Goal: Task Accomplishment & Management: Use online tool/utility

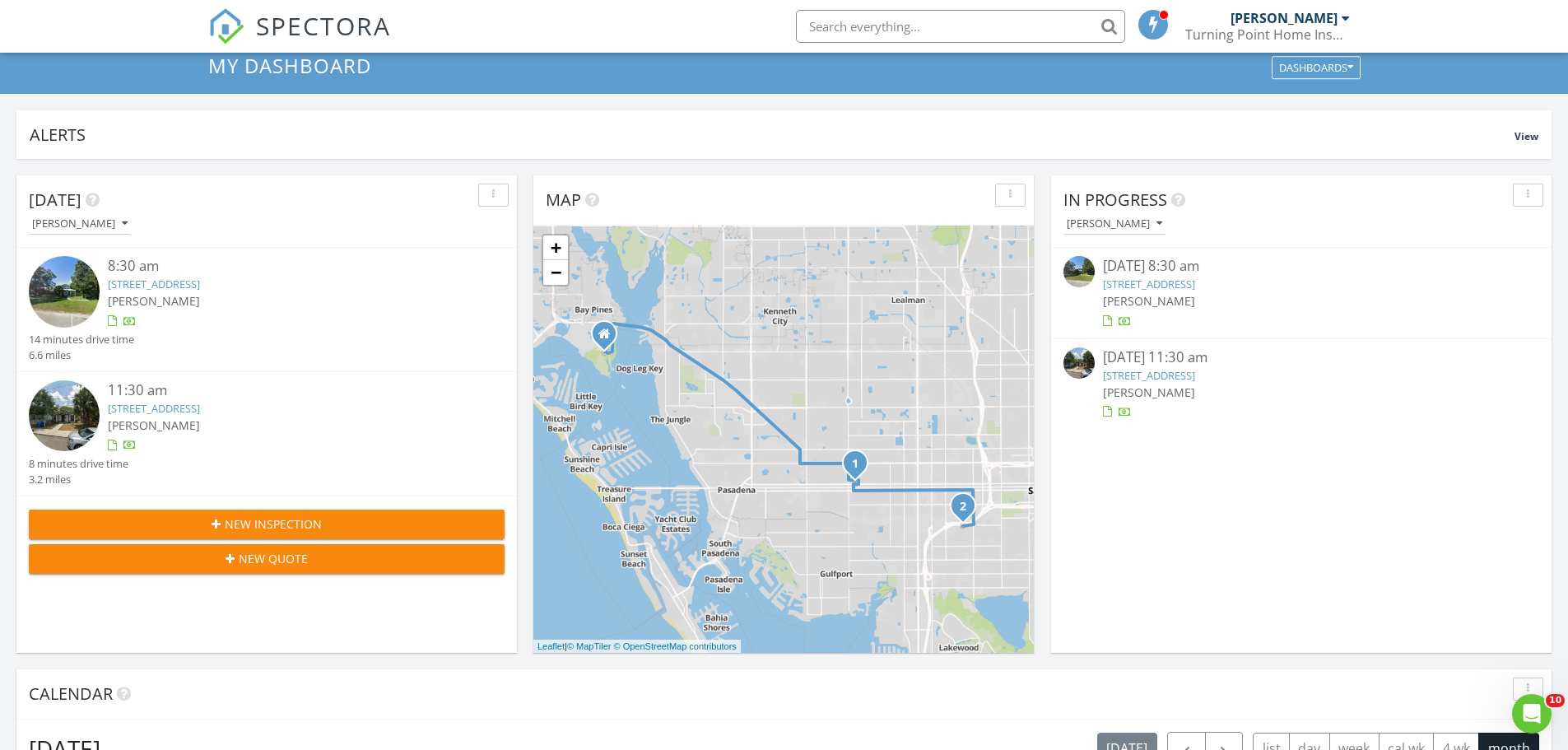
scroll to position [1524, 1593]
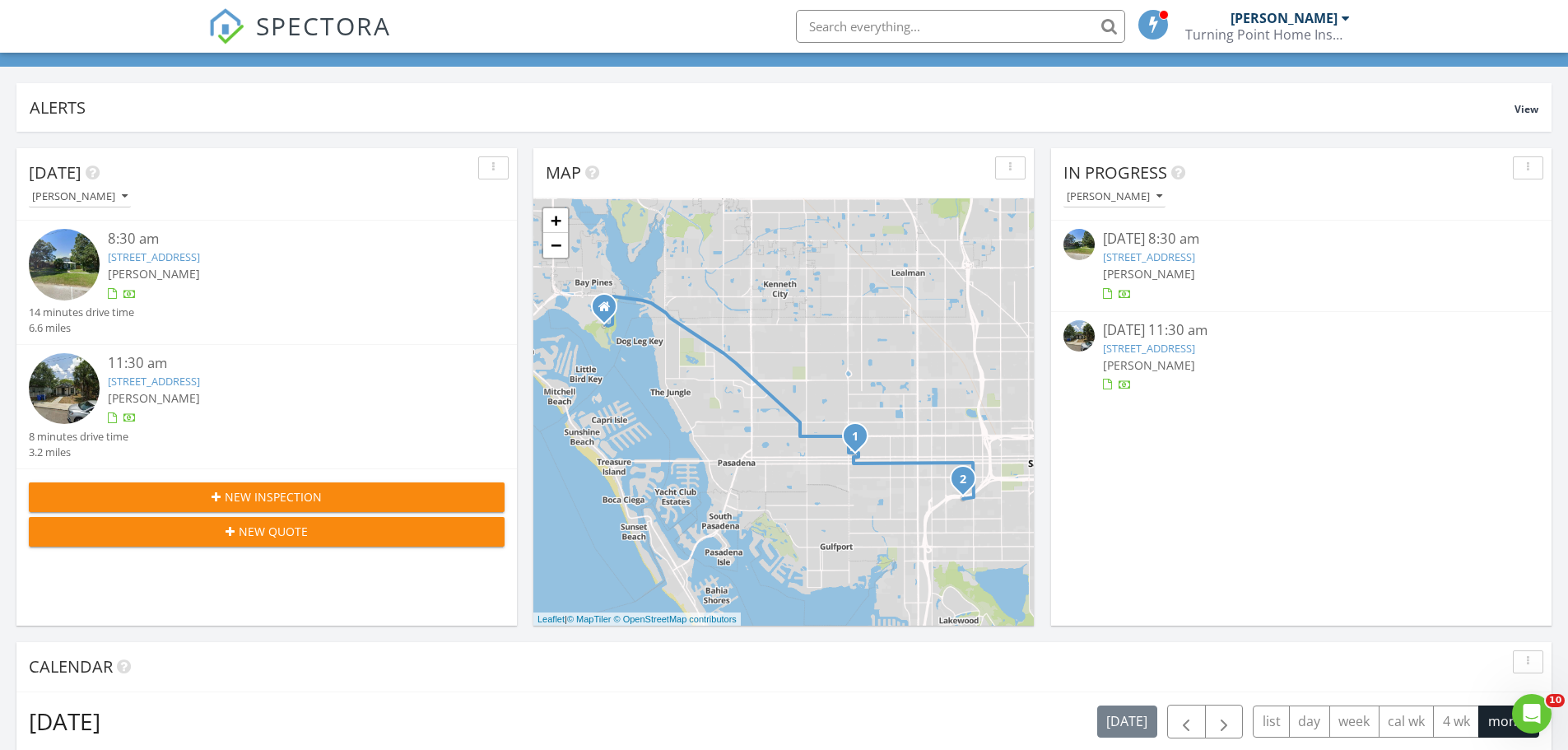
click at [197, 261] on link "4761 1st Ave N, St. Petersburg, FL 33713" at bounding box center [154, 257] width 92 height 15
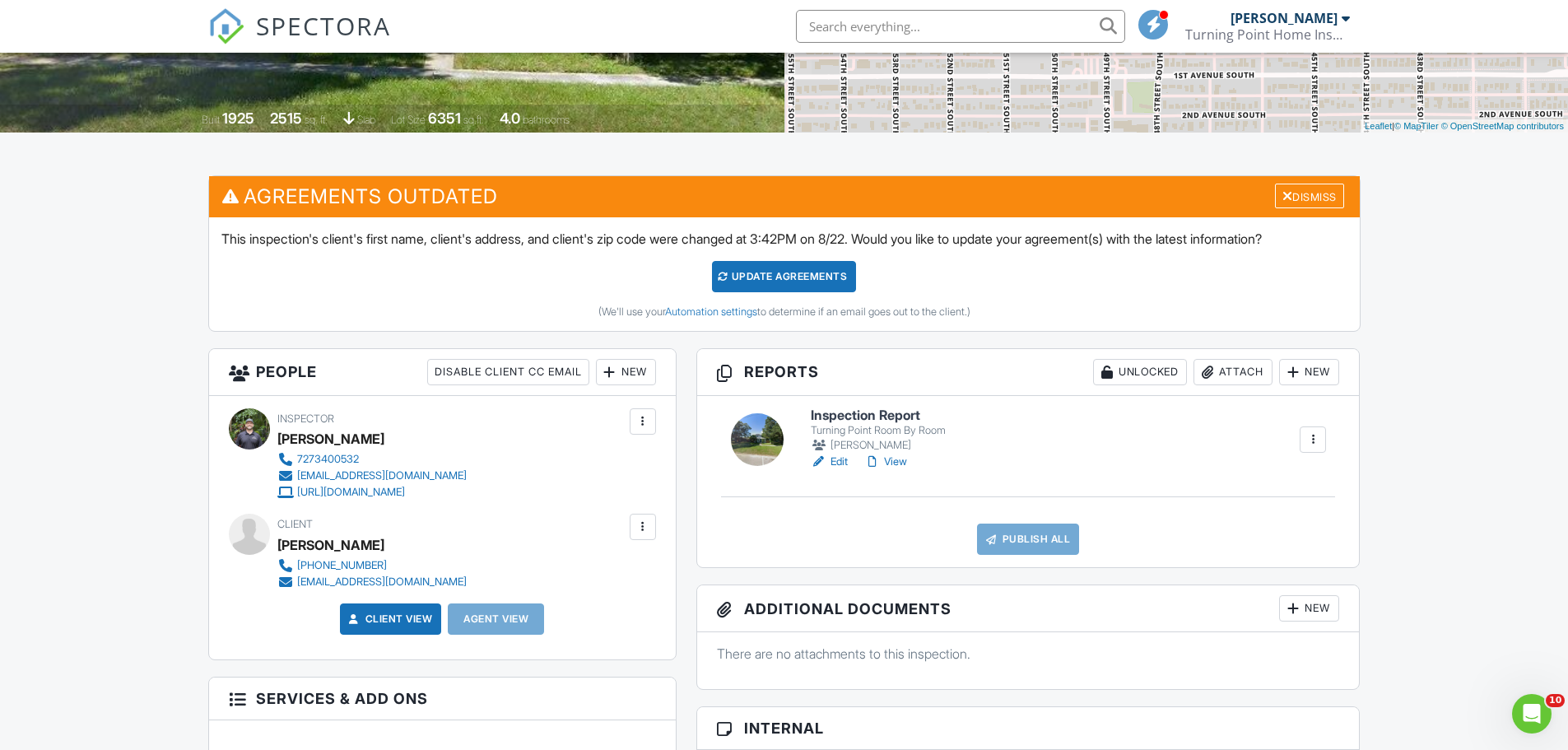
scroll to position [494, 0]
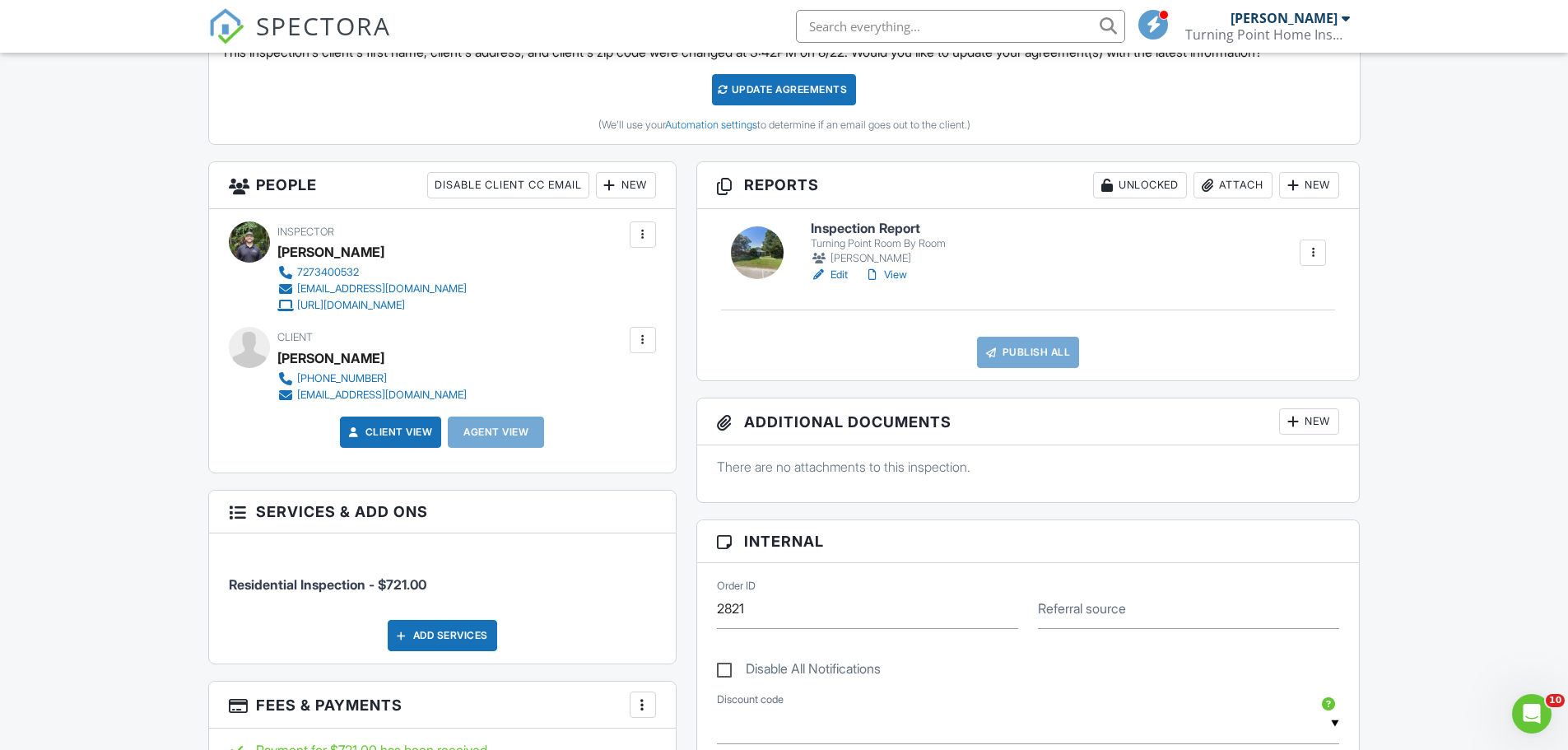
click at [848, 276] on link "Edit" at bounding box center [829, 275] width 37 height 17
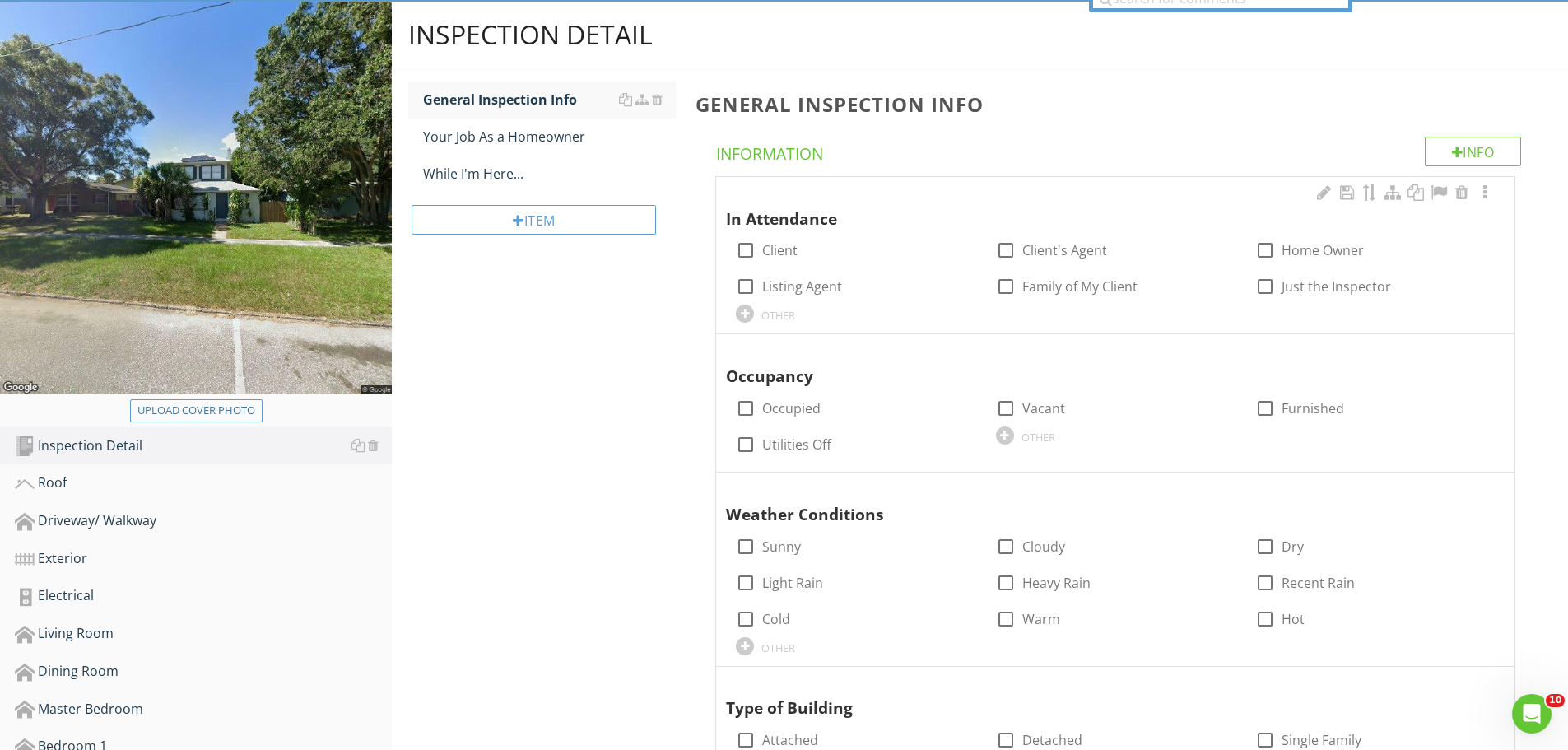
scroll to position [165, 0]
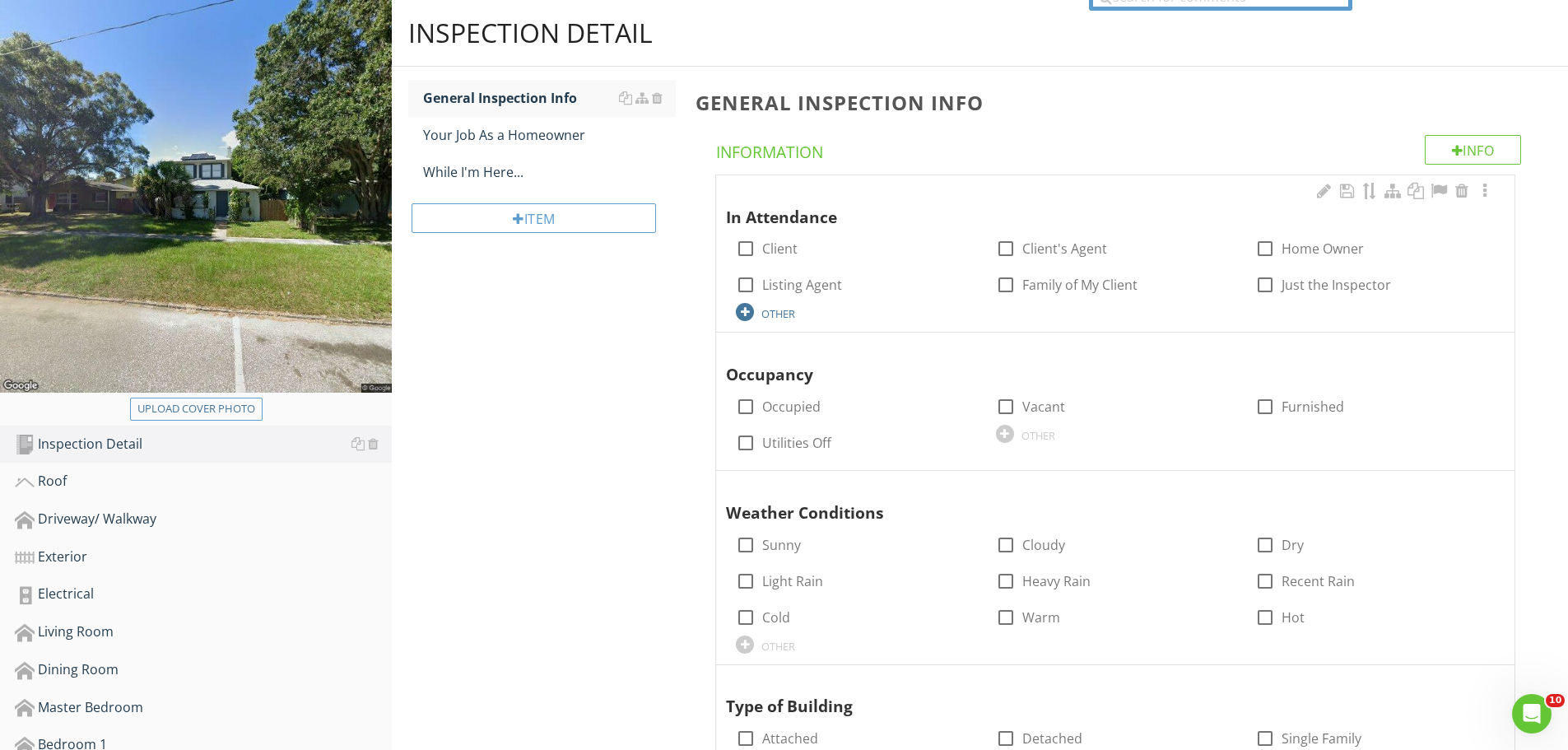
click at [791, 315] on div "OTHER" at bounding box center [779, 314] width 34 height 13
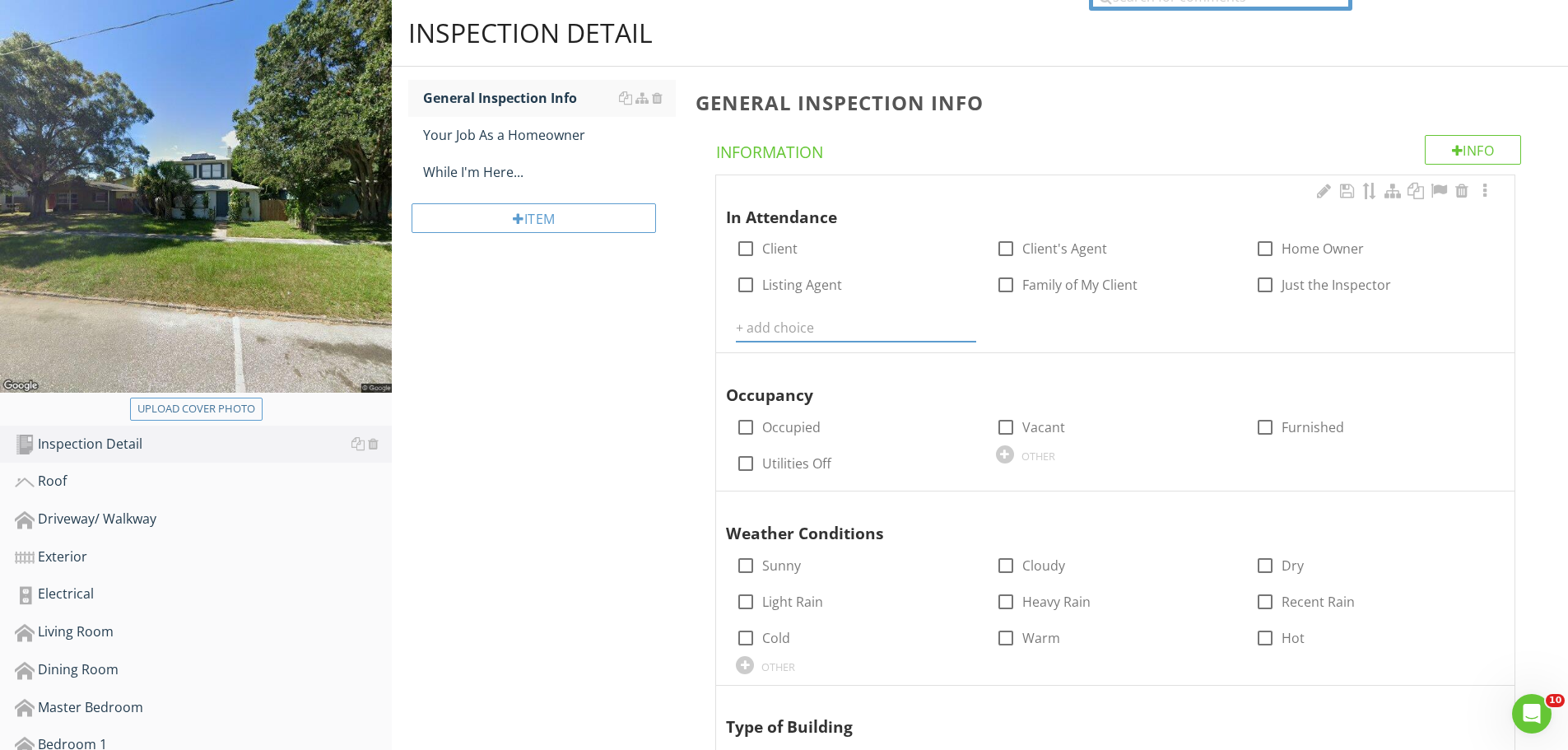
type input "T"
type input "Property Manager"
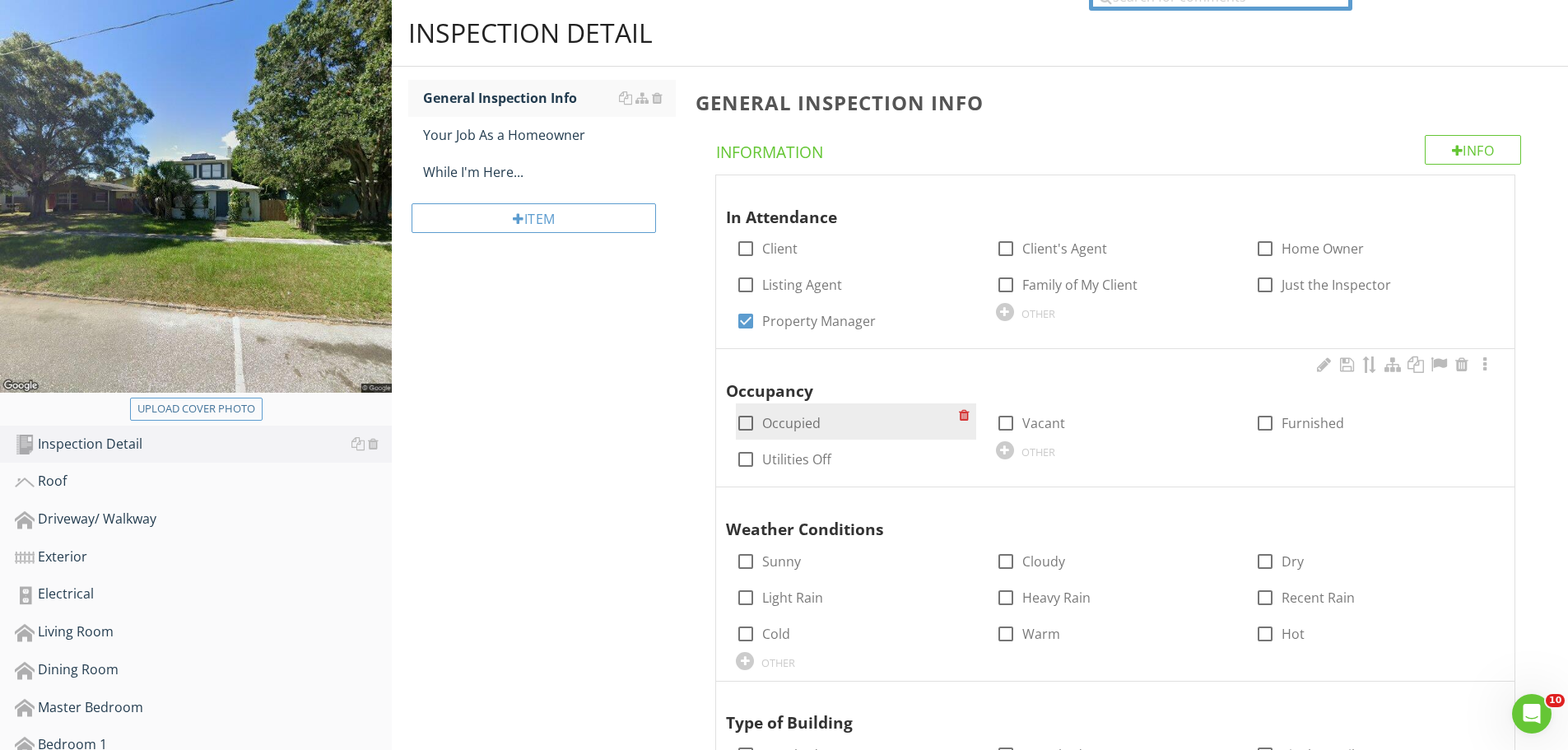
click at [748, 421] on div at bounding box center [746, 423] width 28 height 28
checkbox input "true"
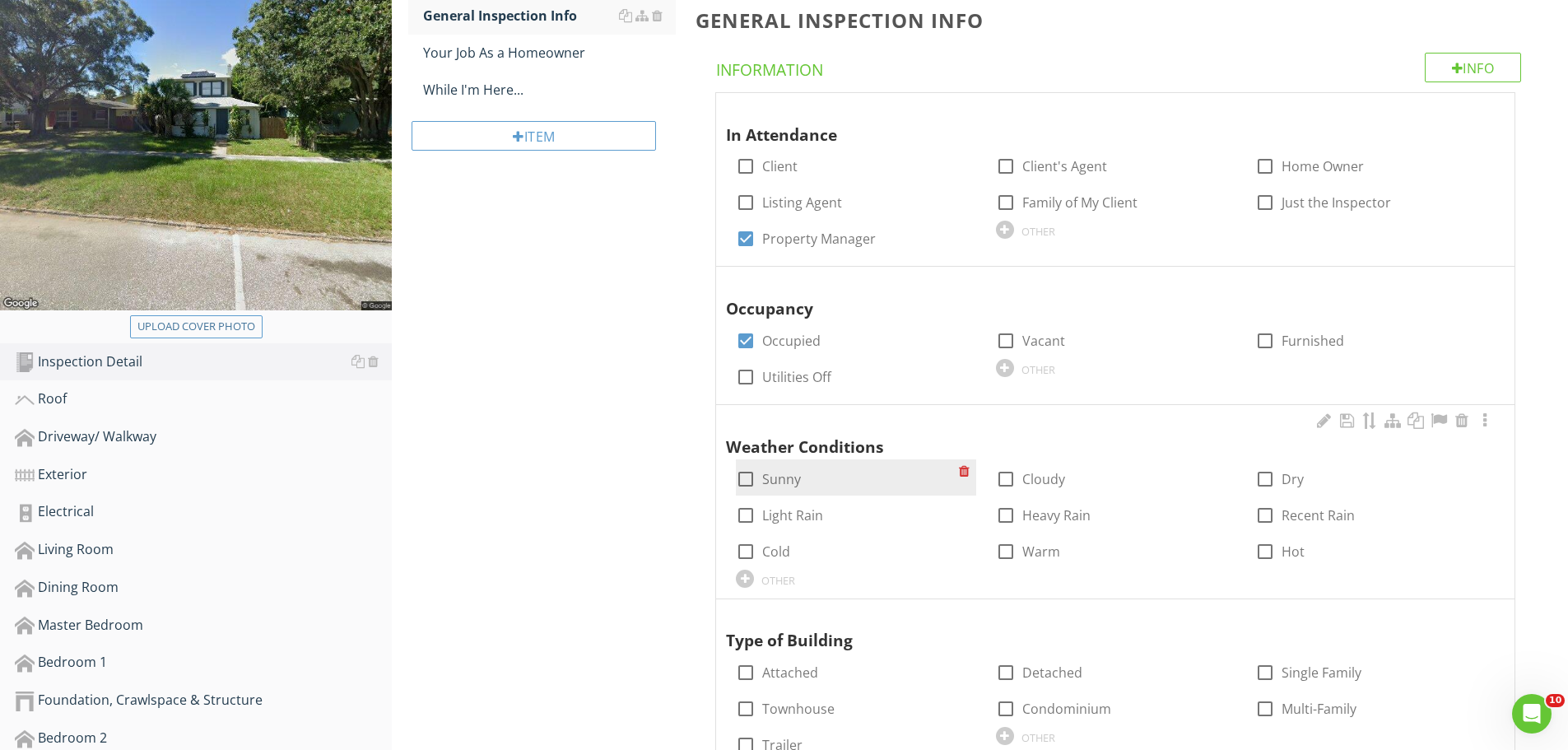
click at [743, 478] on div at bounding box center [746, 478] width 28 height 28
checkbox input "true"
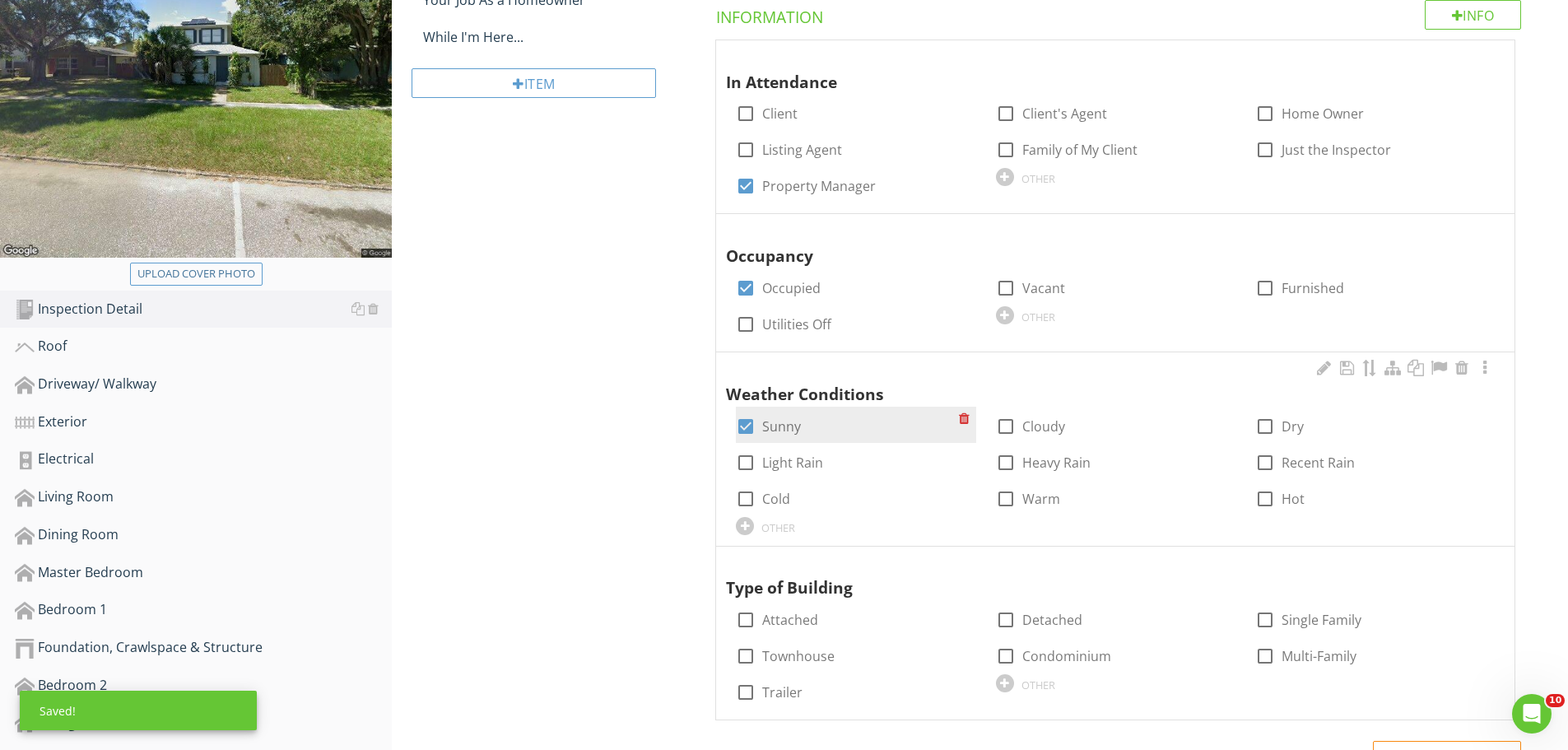
scroll to position [329, 0]
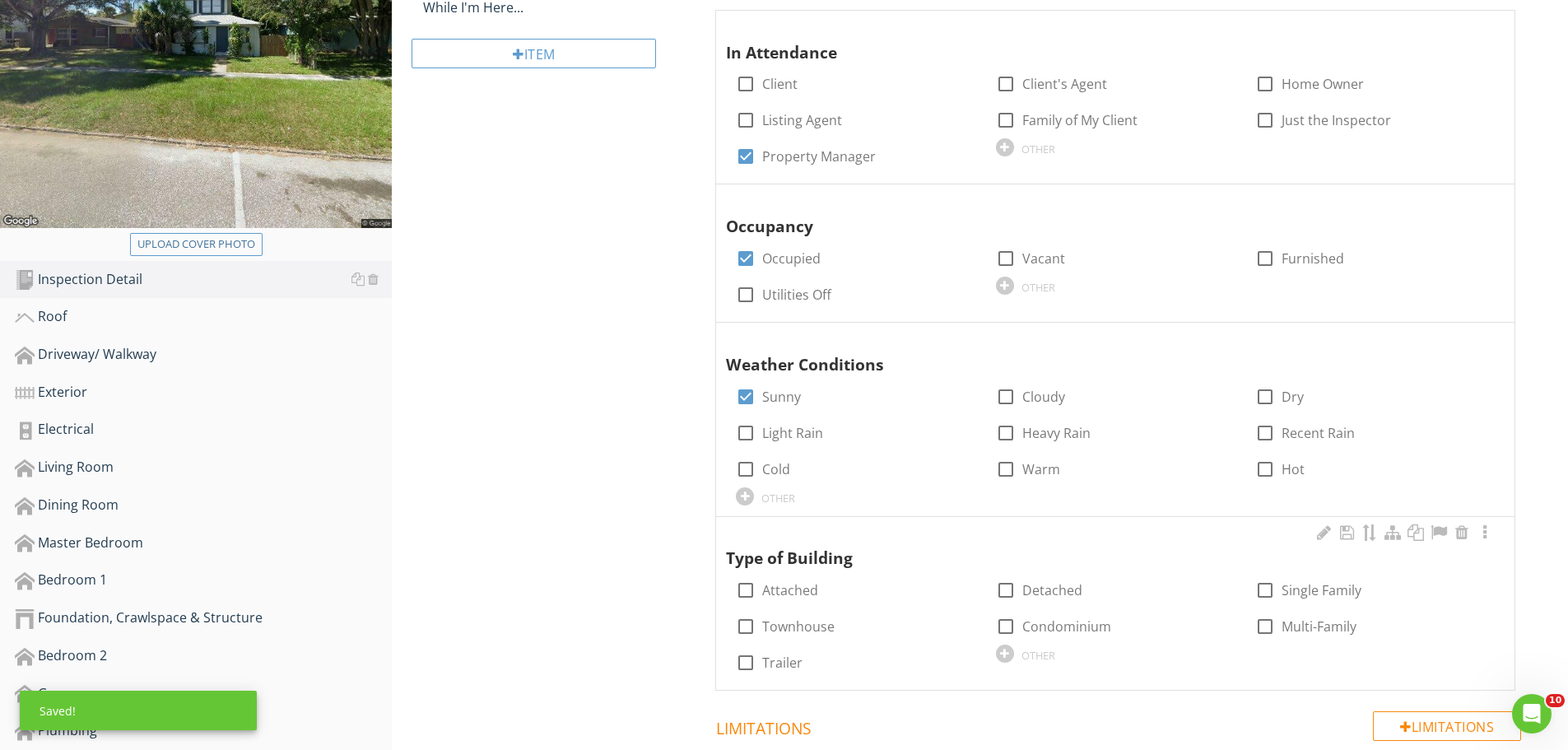
drag, startPoint x: 1271, startPoint y: 620, endPoint x: 1252, endPoint y: 602, distance: 26.2
click at [1270, 620] on div at bounding box center [1264, 626] width 28 height 28
checkbox input "true"
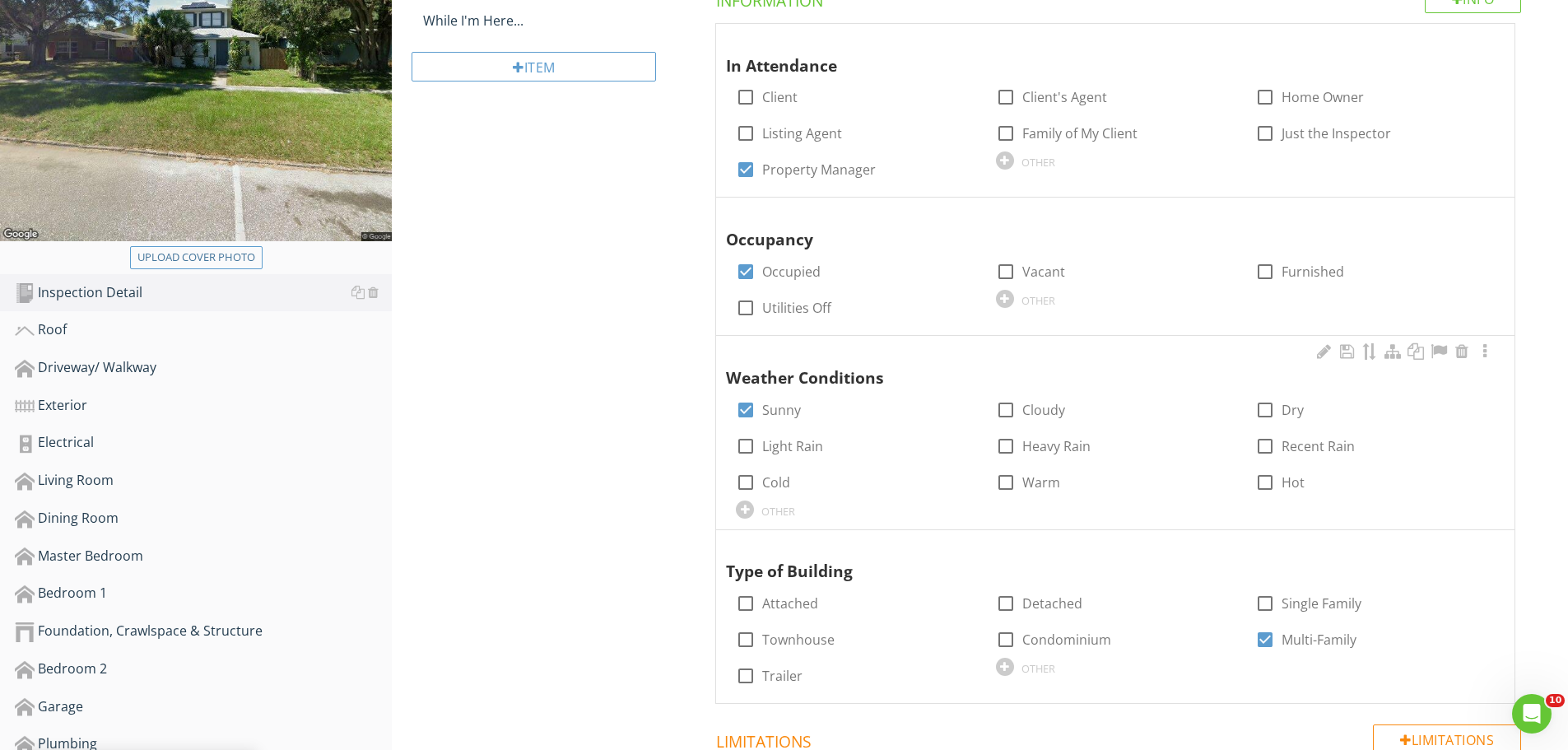
scroll to position [165, 0]
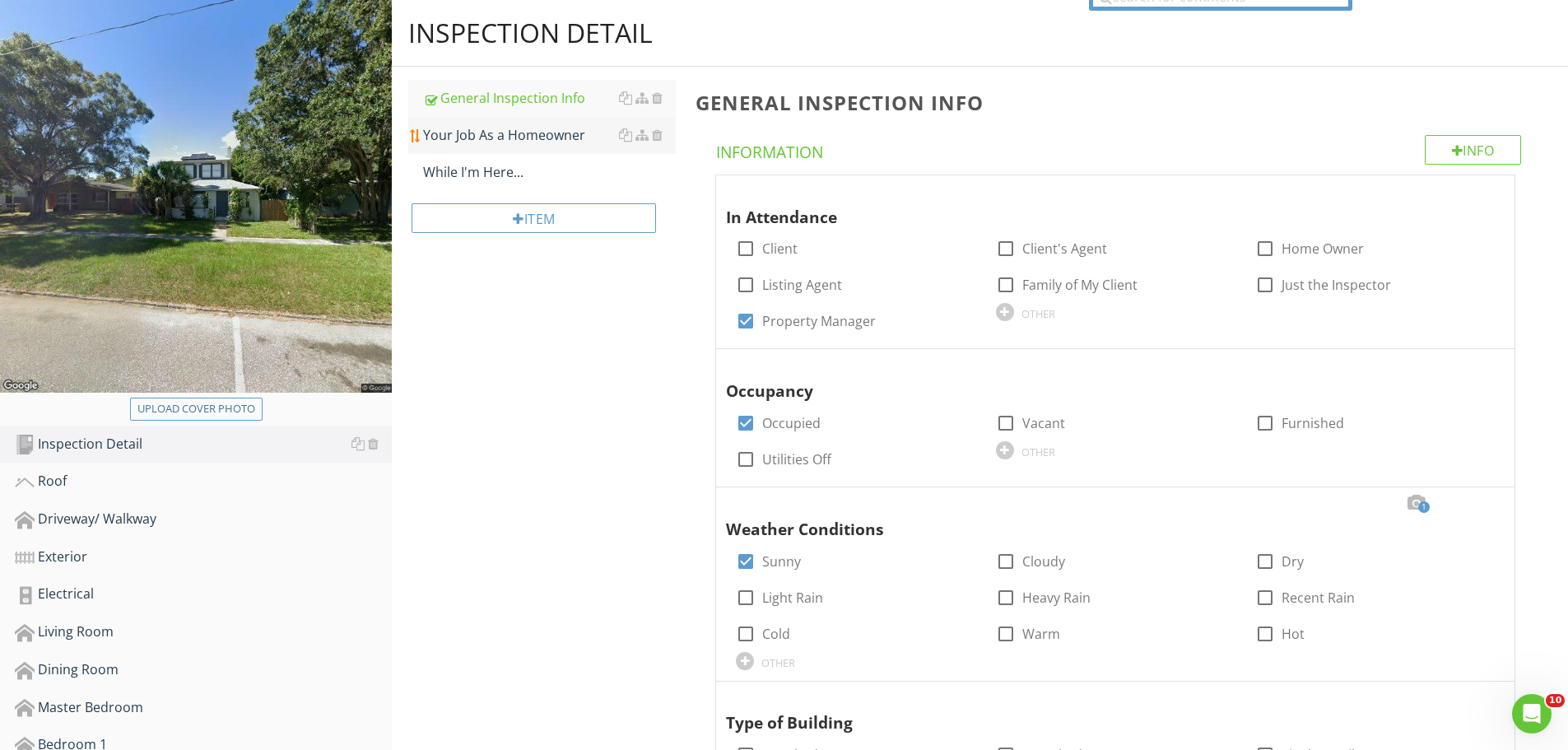
click at [563, 135] on div "Your Job As a Homeowner" at bounding box center [550, 134] width 253 height 19
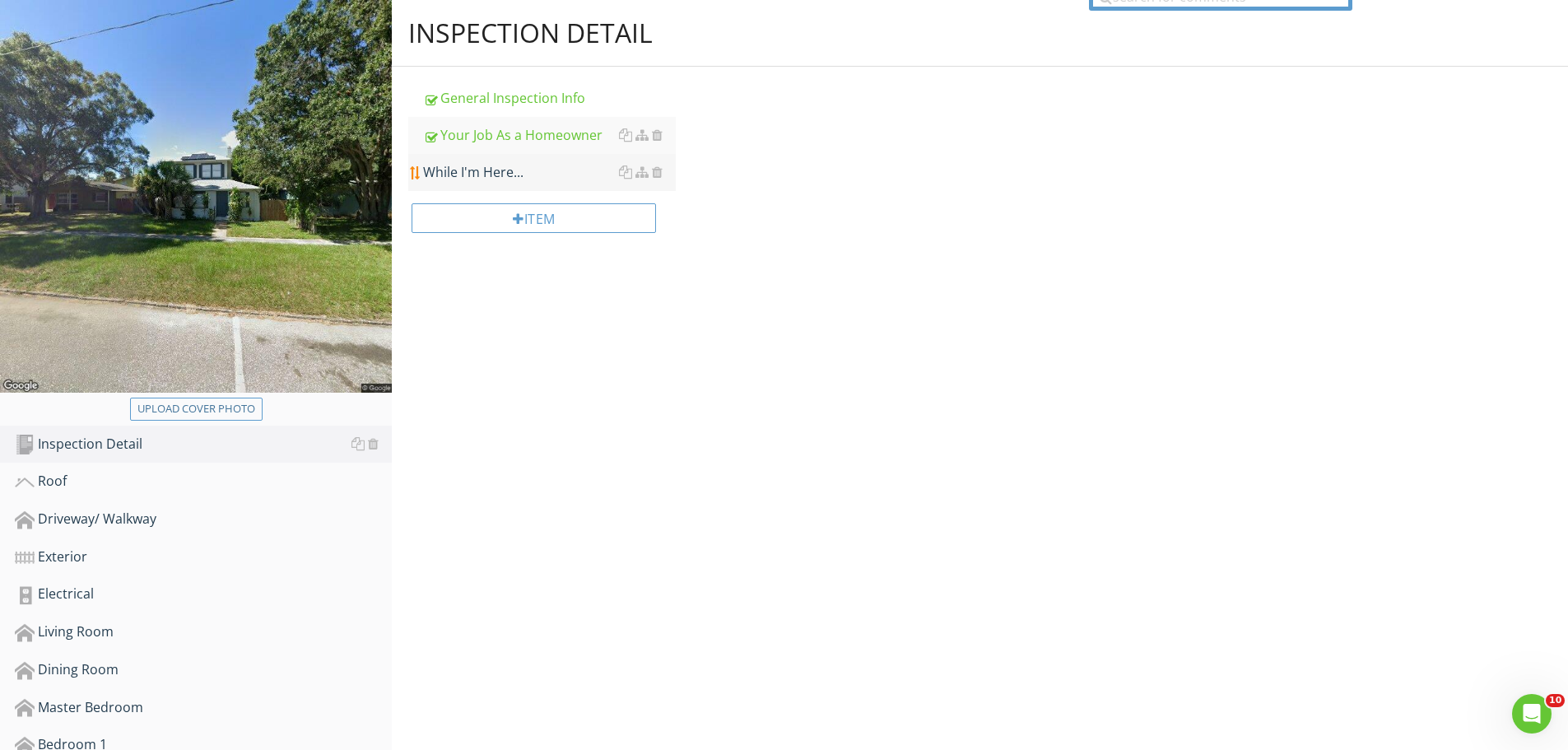
click at [548, 173] on div "While I'm Here..." at bounding box center [550, 171] width 253 height 19
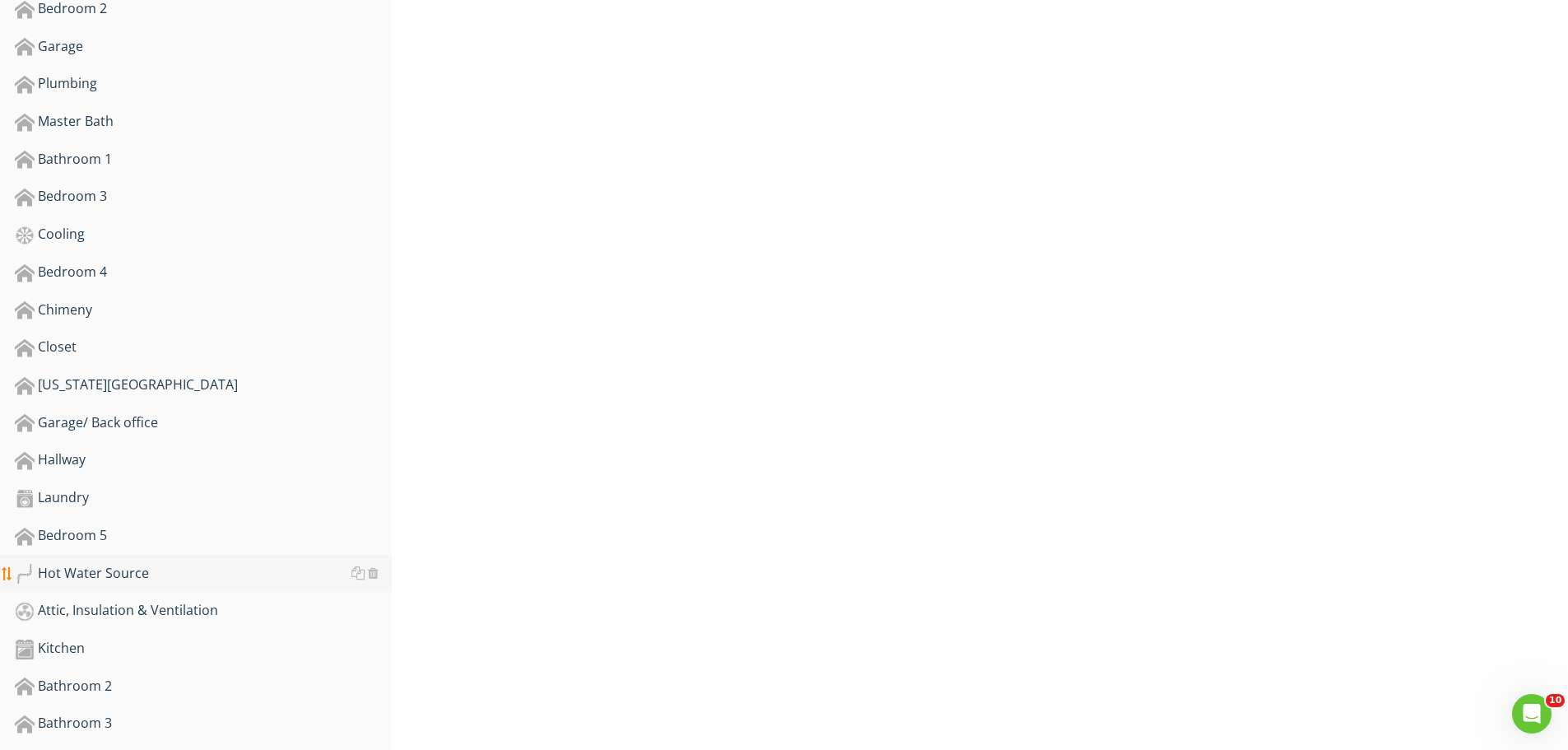
scroll to position [1071, 0]
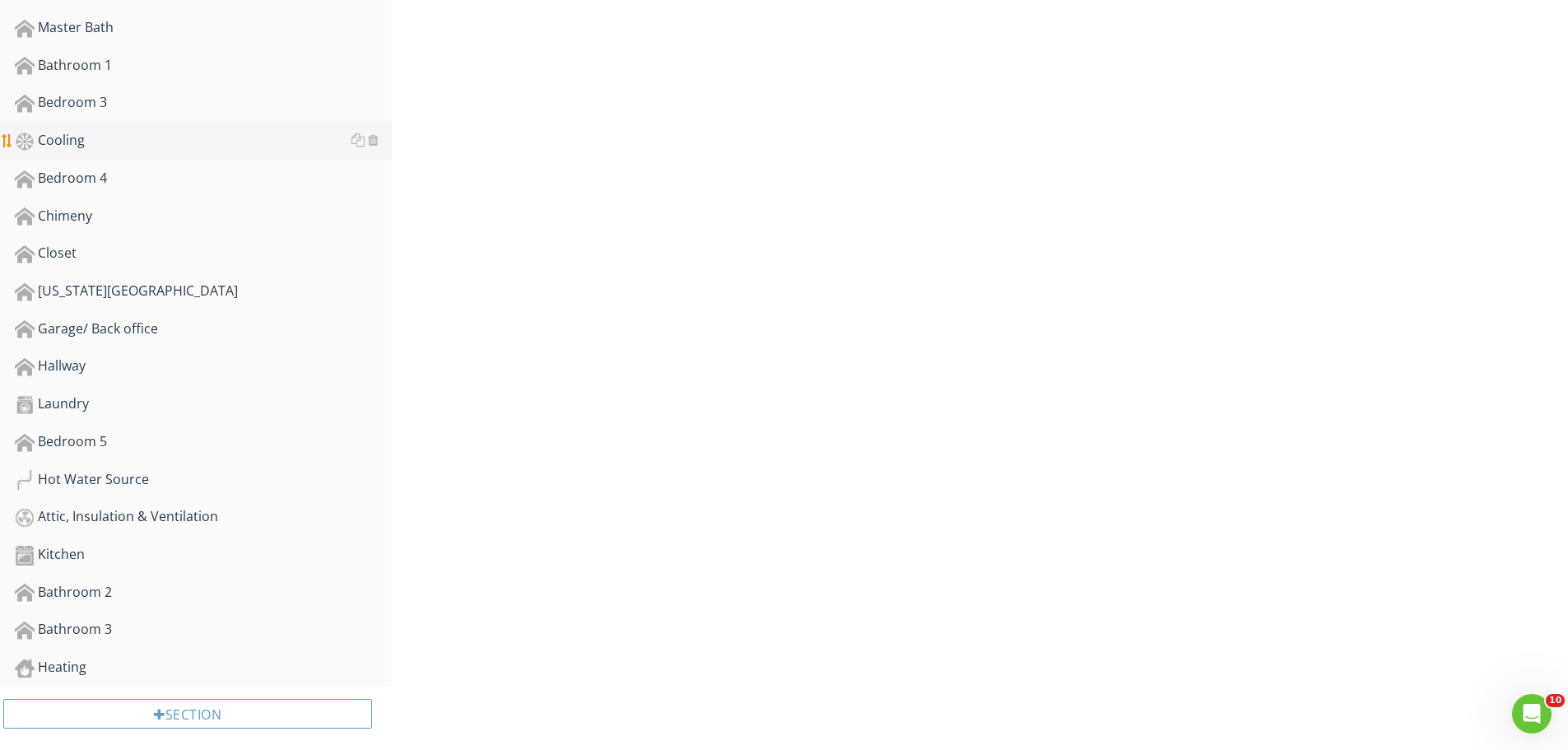
click at [65, 145] on div "Cooling" at bounding box center [203, 140] width 377 height 21
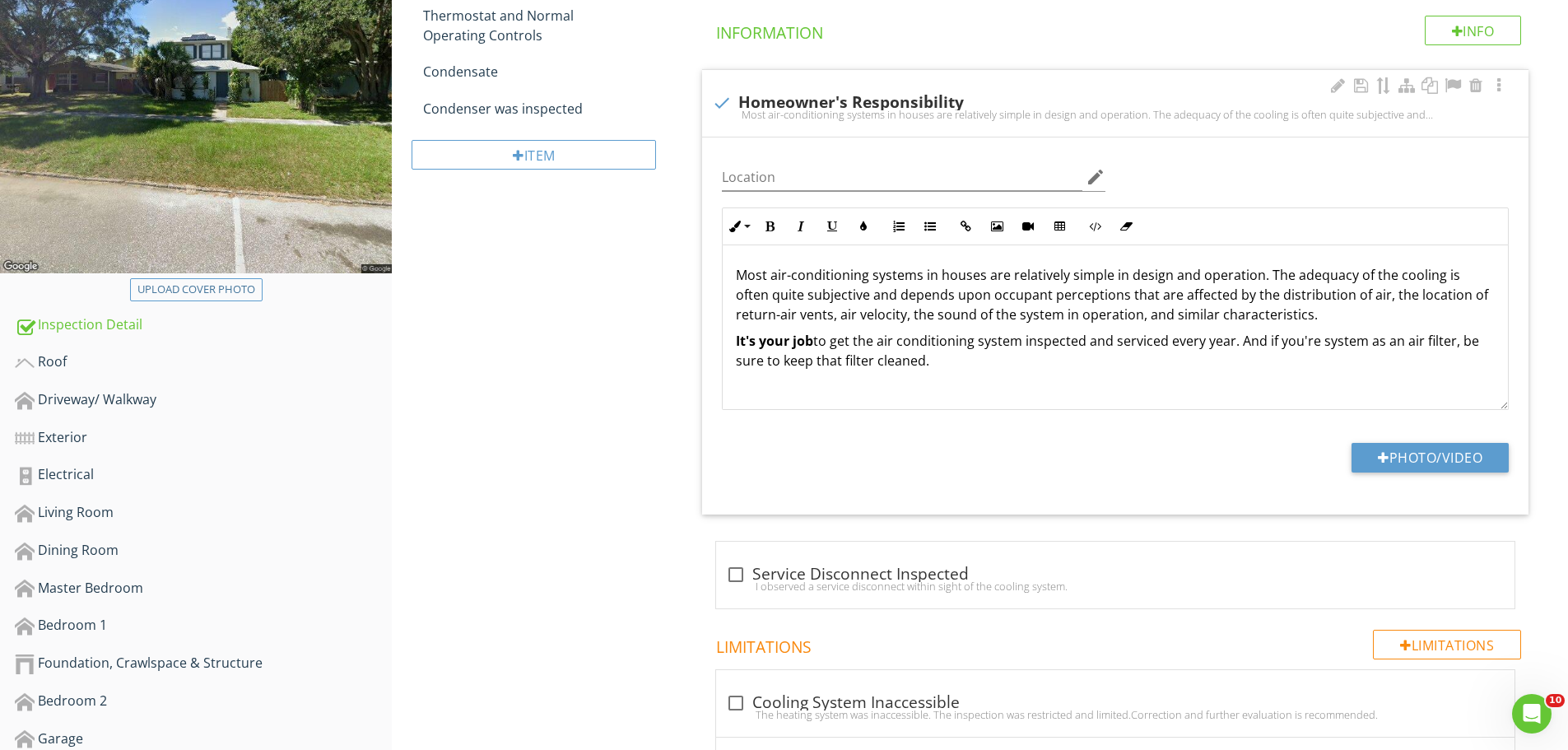
scroll to position [247, 0]
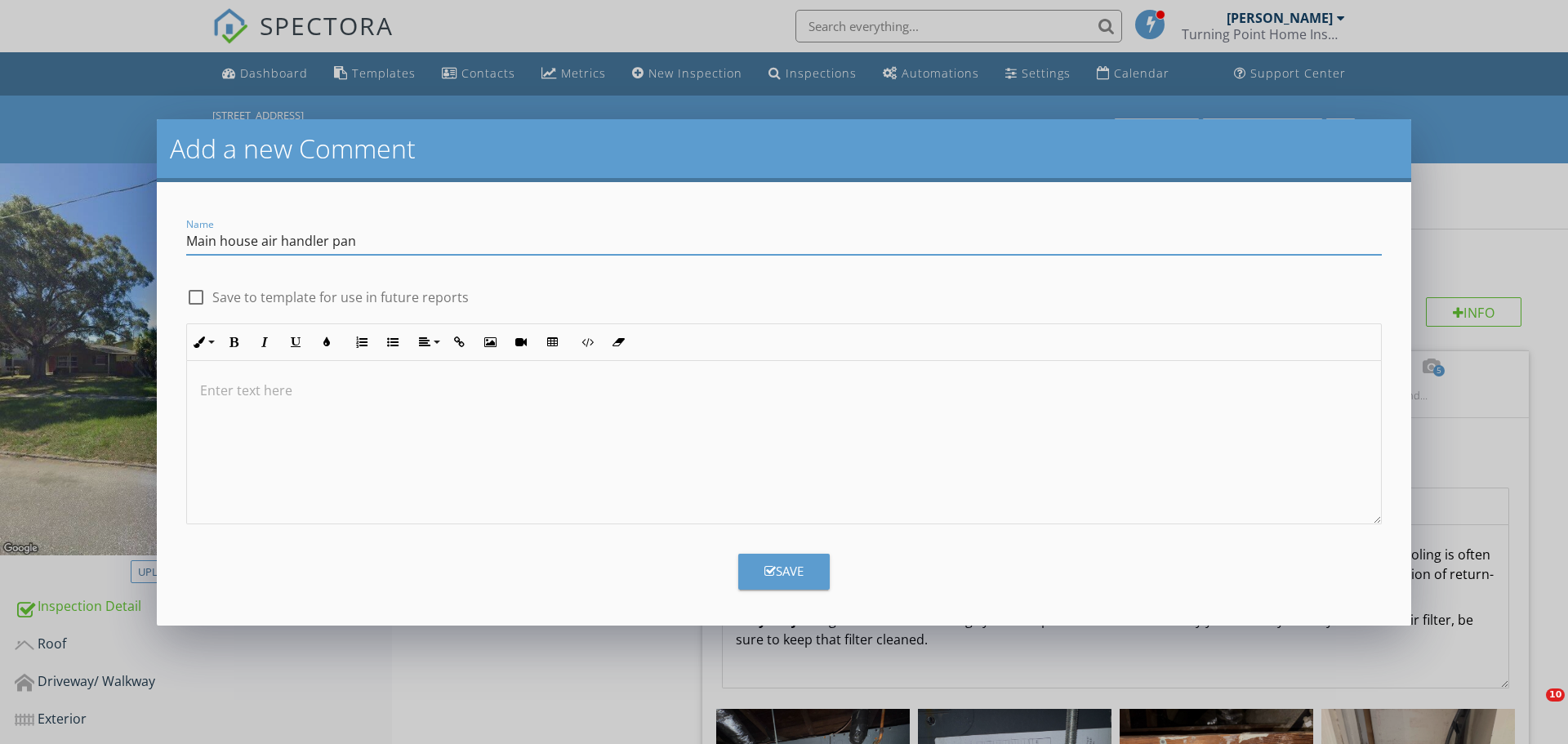
scroll to position [1388, 0]
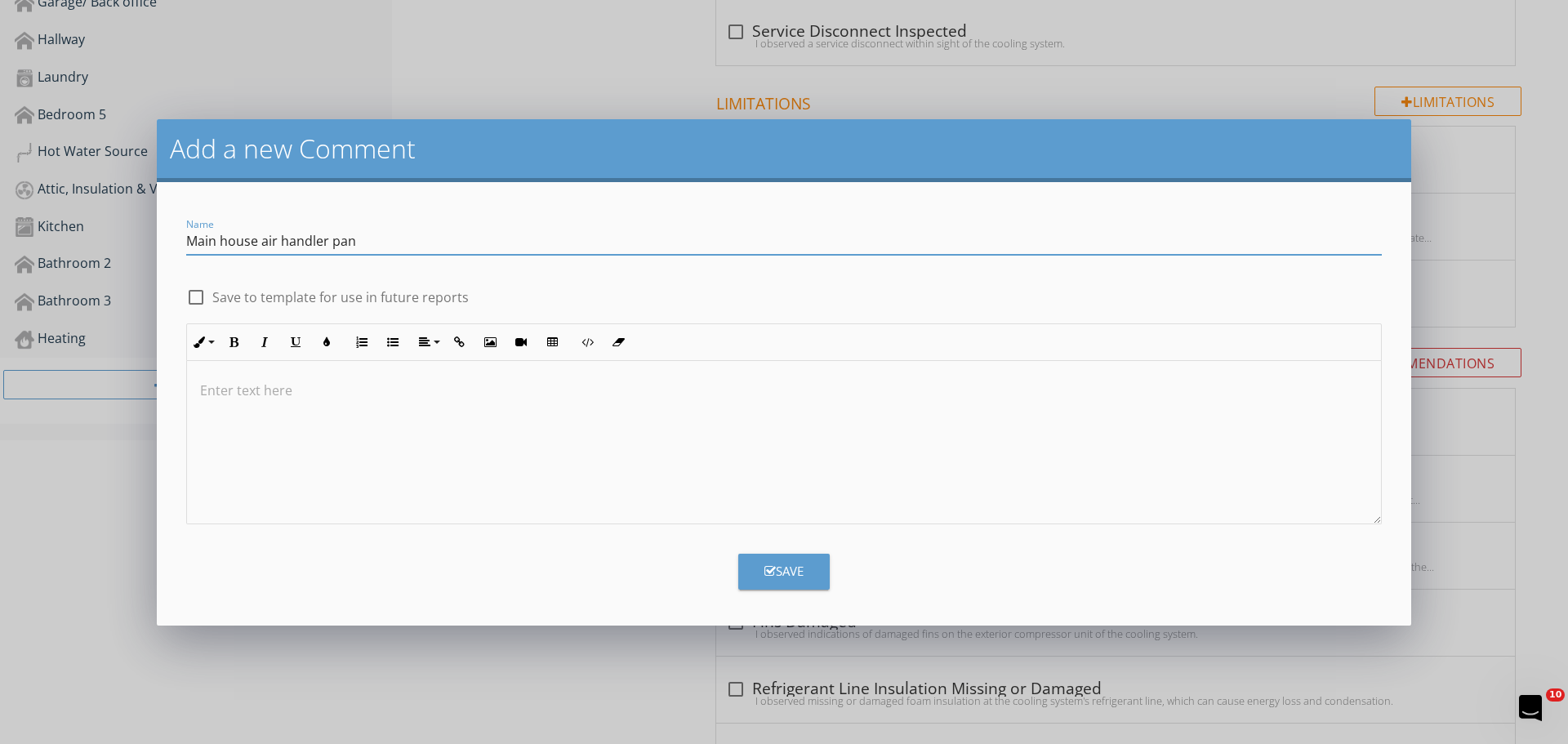
type input "Main house air handler pan h"
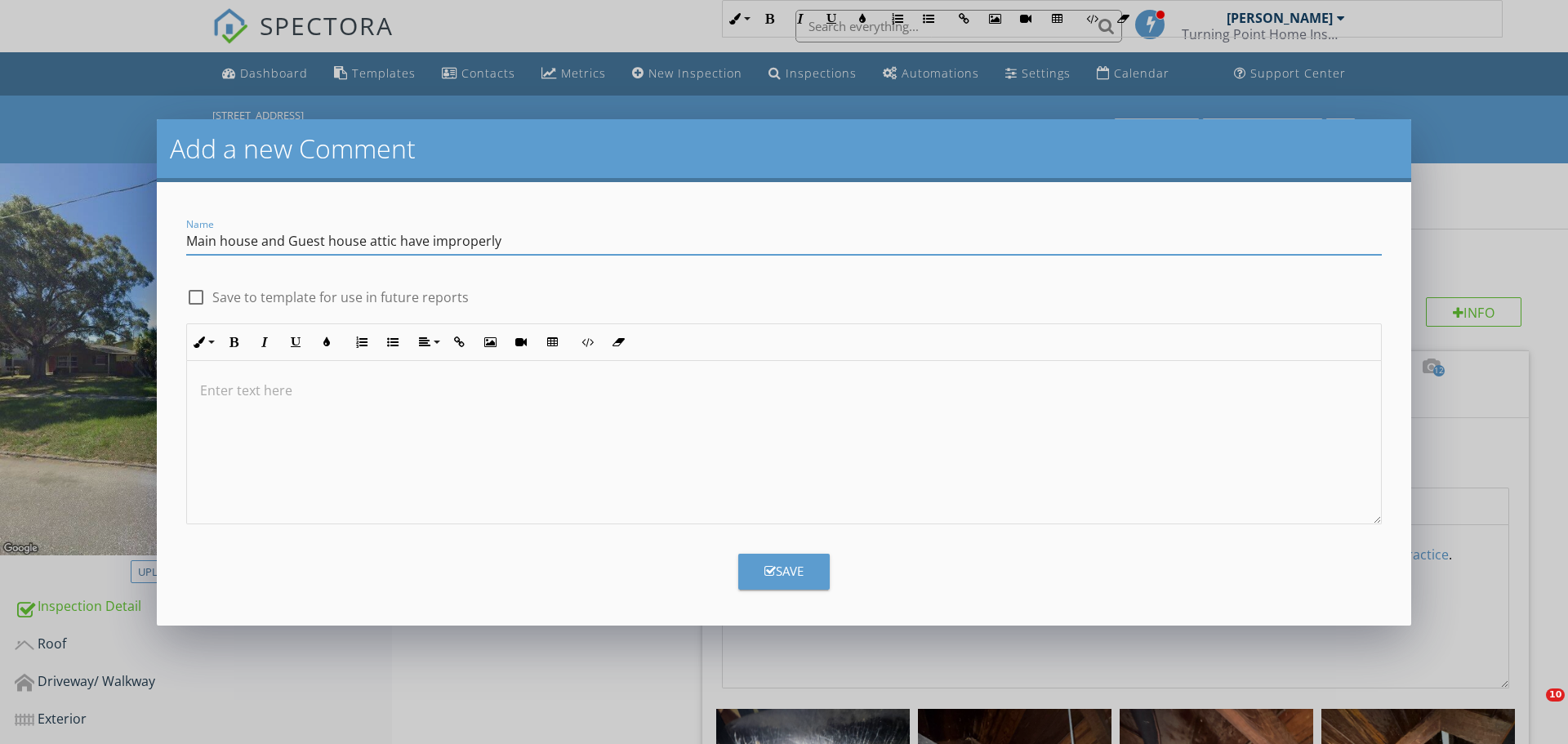
scroll to position [1960, 0]
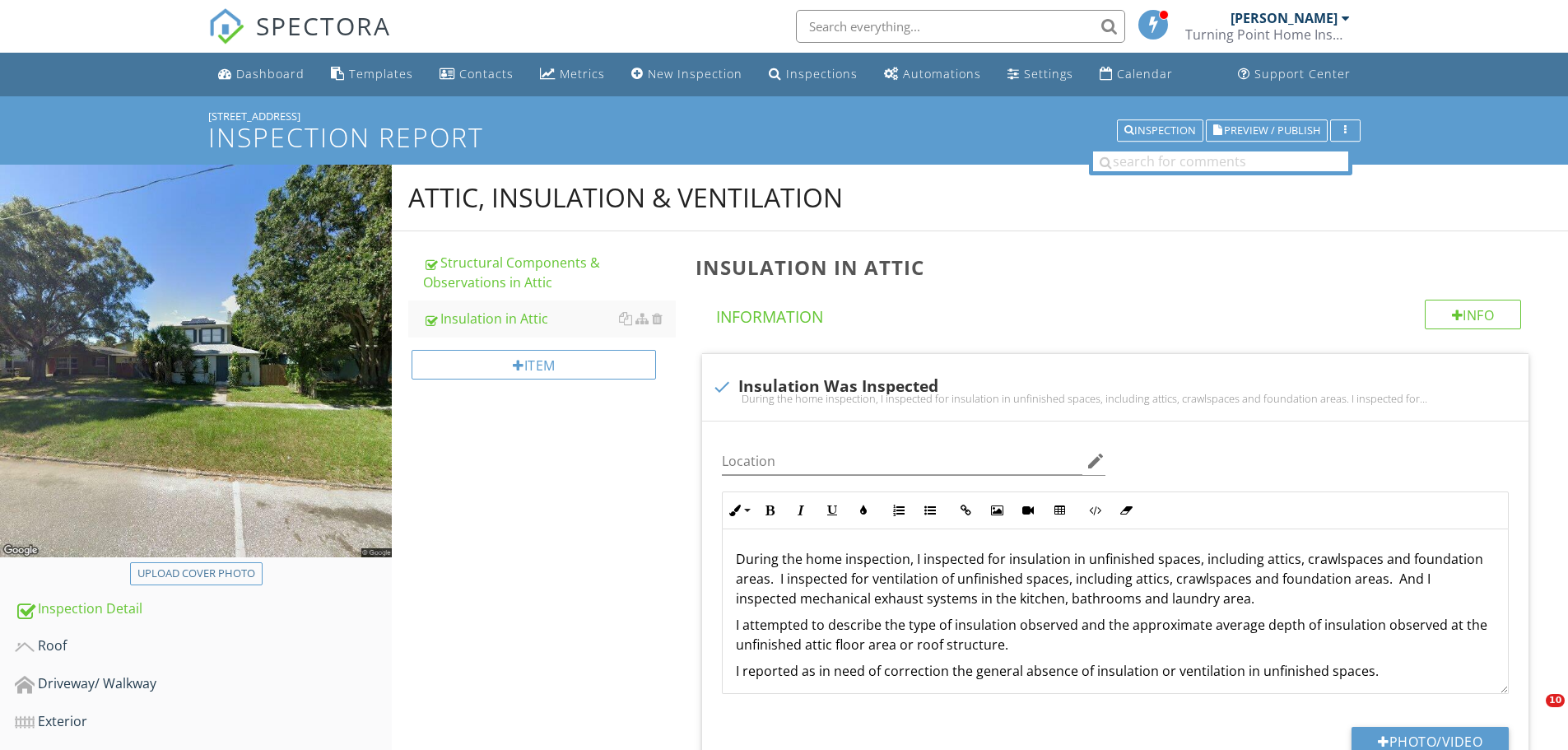
scroll to position [2514, 0]
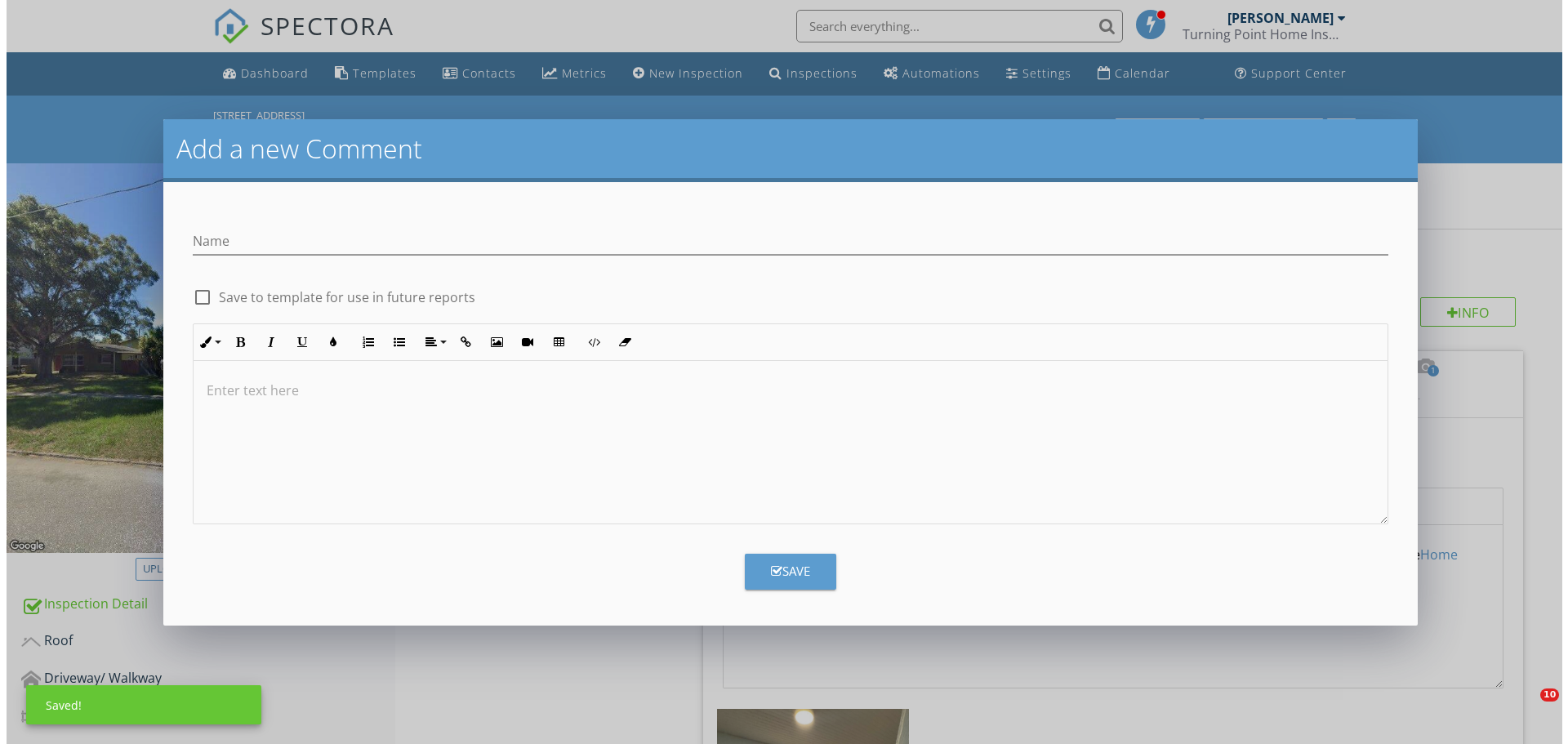
scroll to position [898, 0]
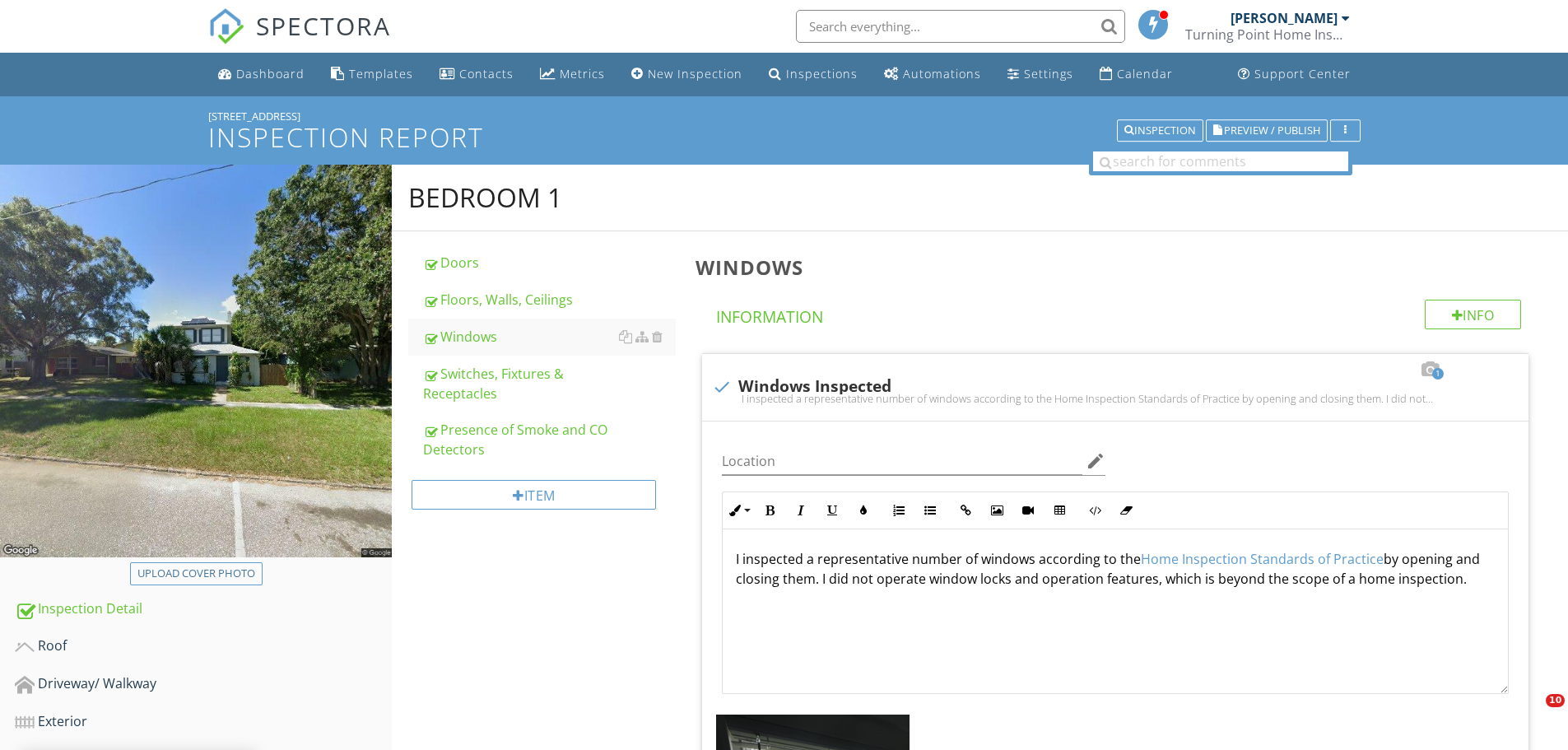
scroll to position [2064, 0]
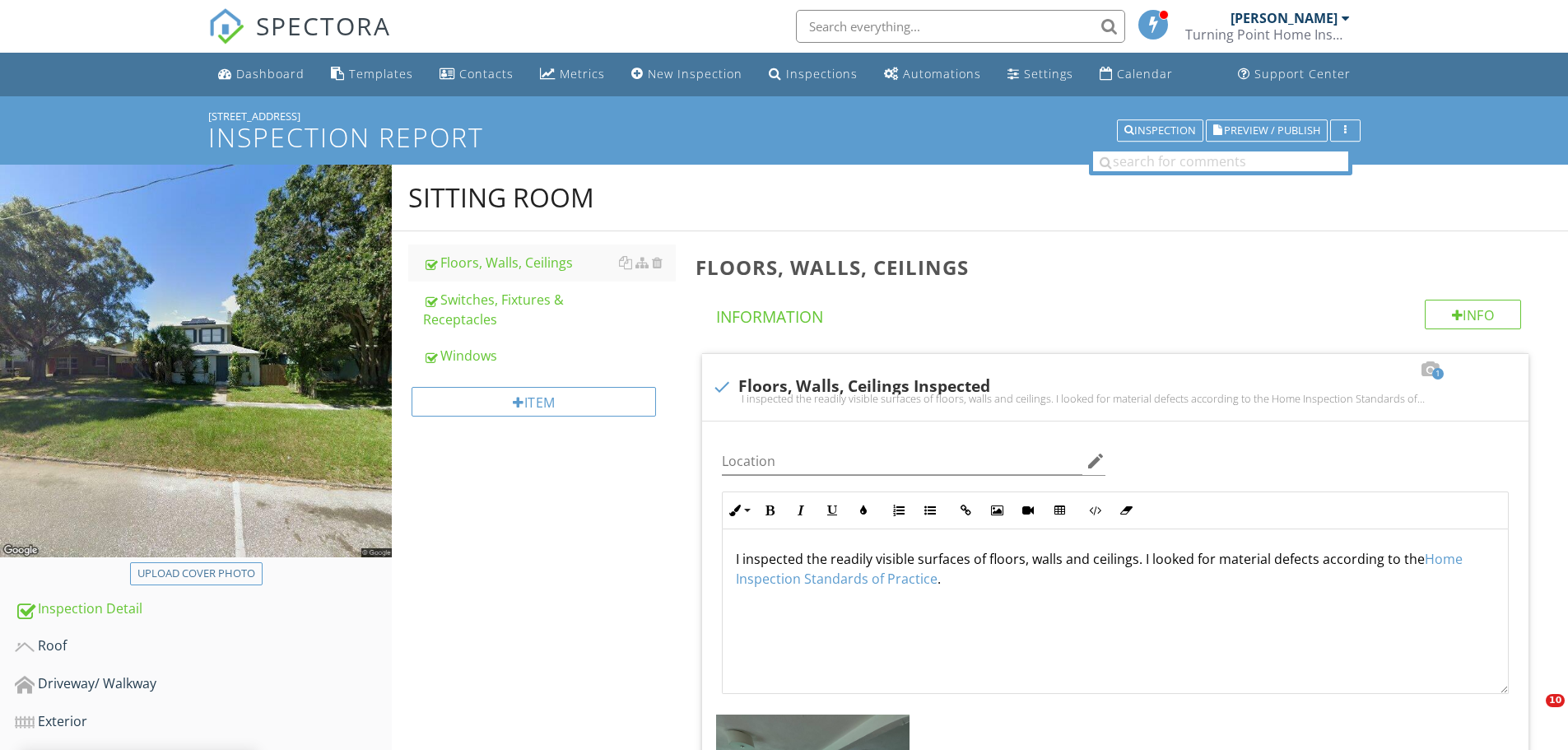
scroll to position [2780, 0]
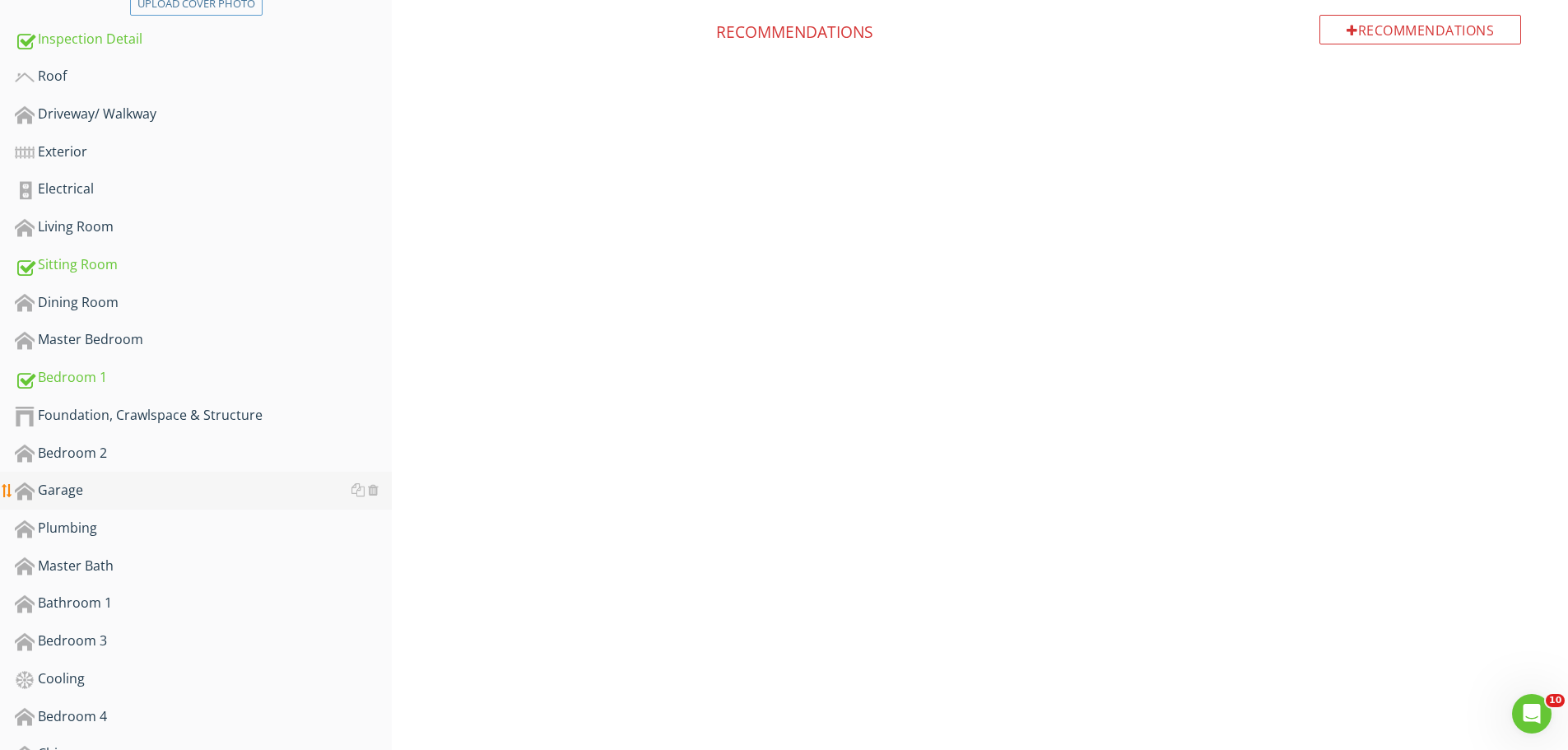
scroll to position [576, 0]
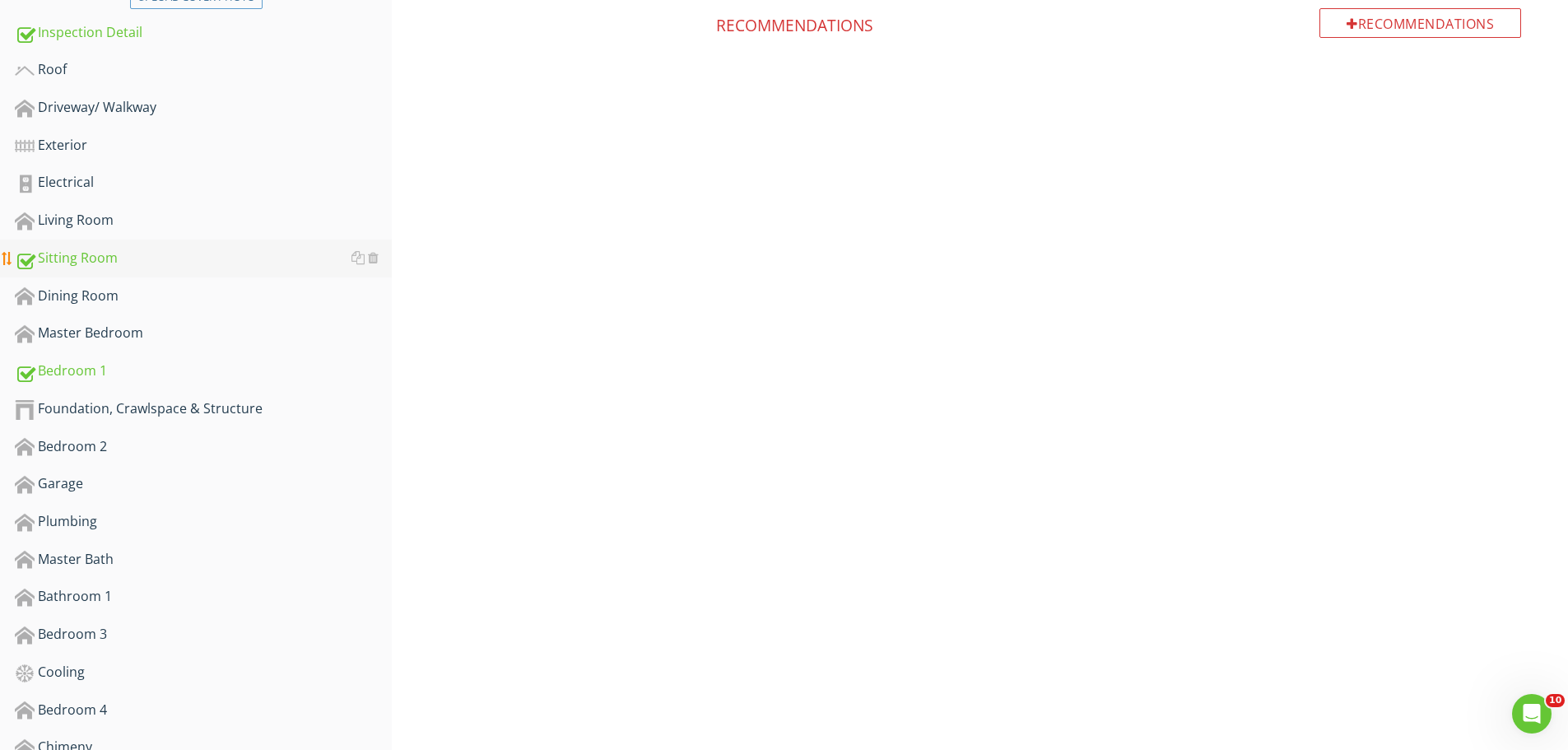
click at [117, 252] on div "Sitting Room" at bounding box center [203, 258] width 377 height 21
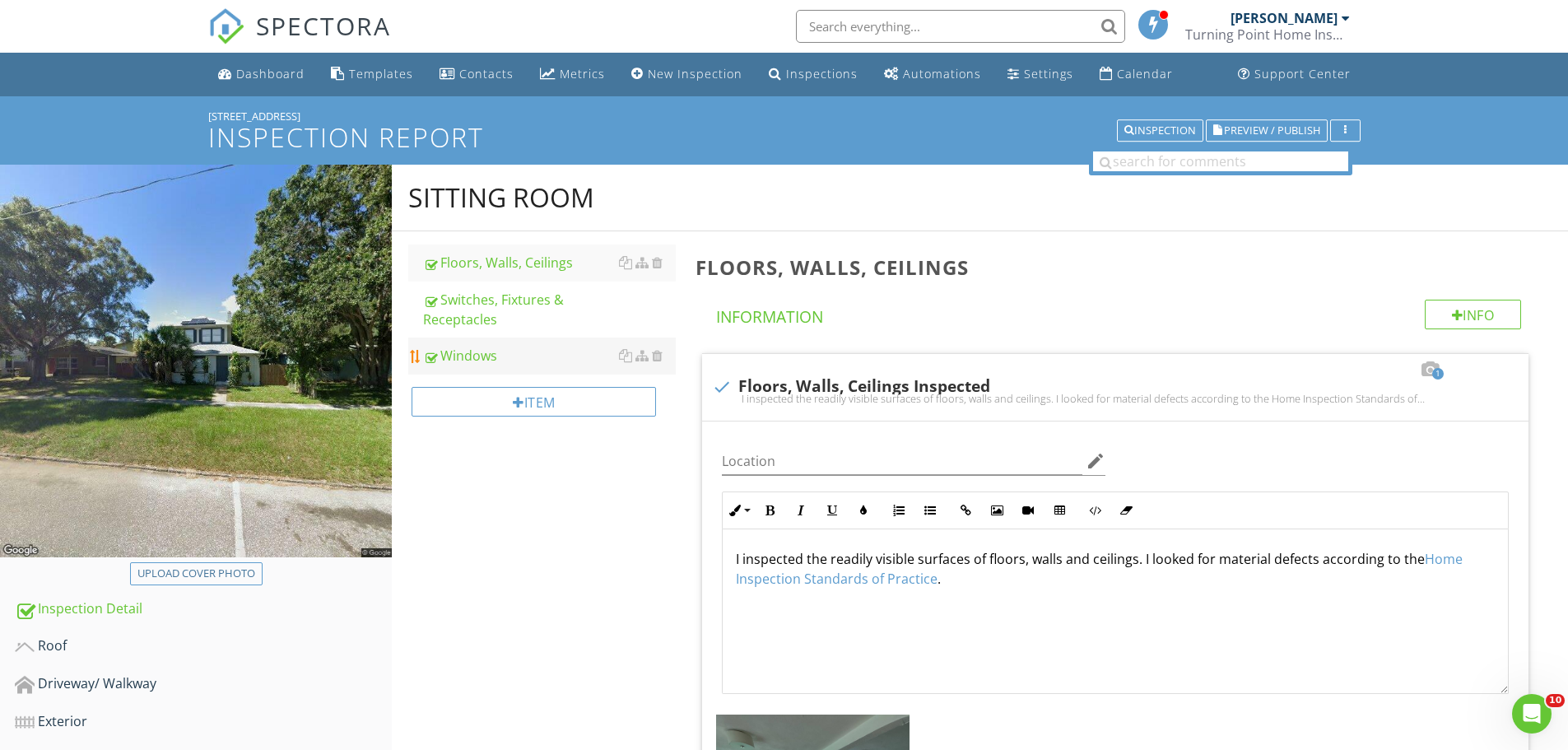
click at [537, 345] on link "Windows" at bounding box center [550, 355] width 253 height 36
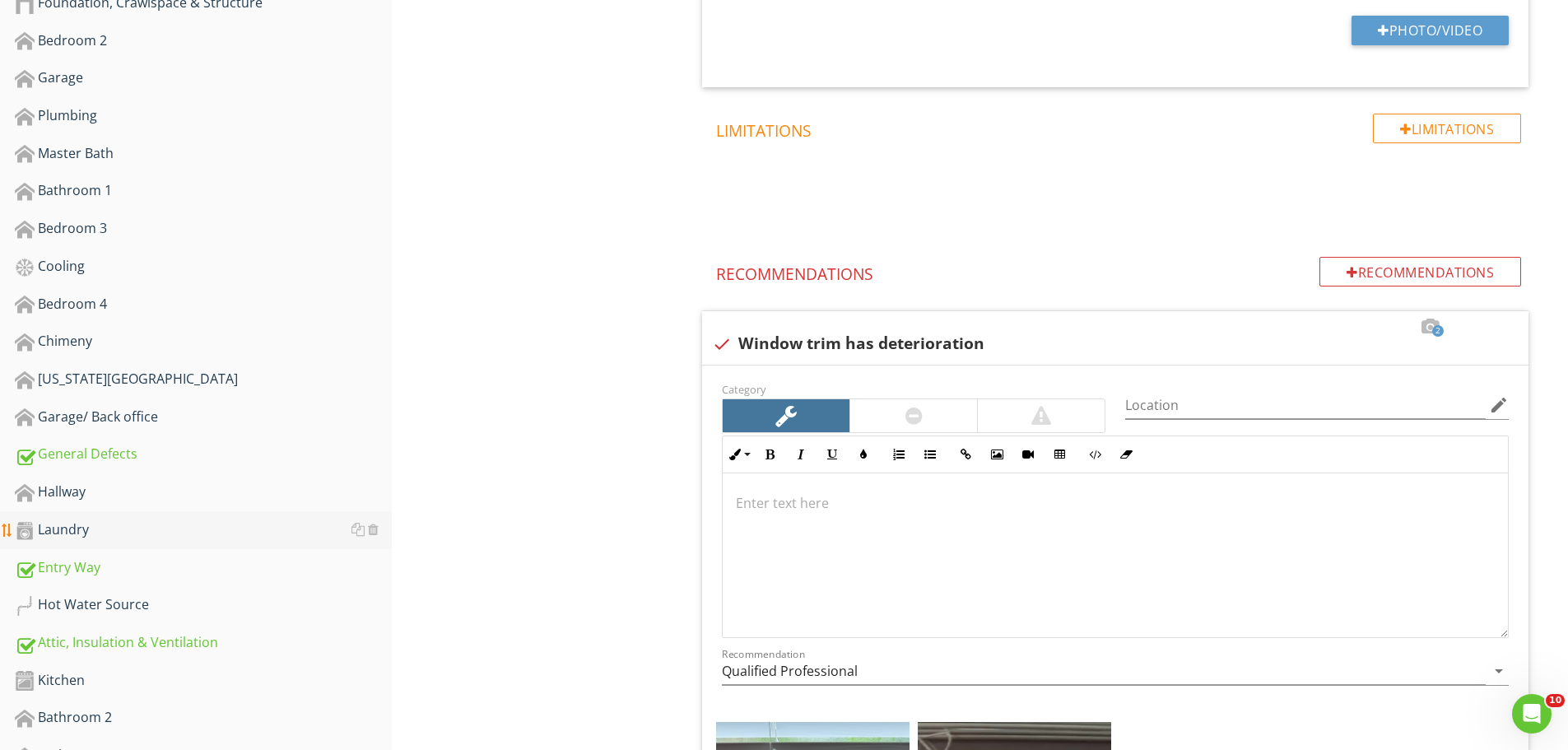
scroll to position [1215, 0]
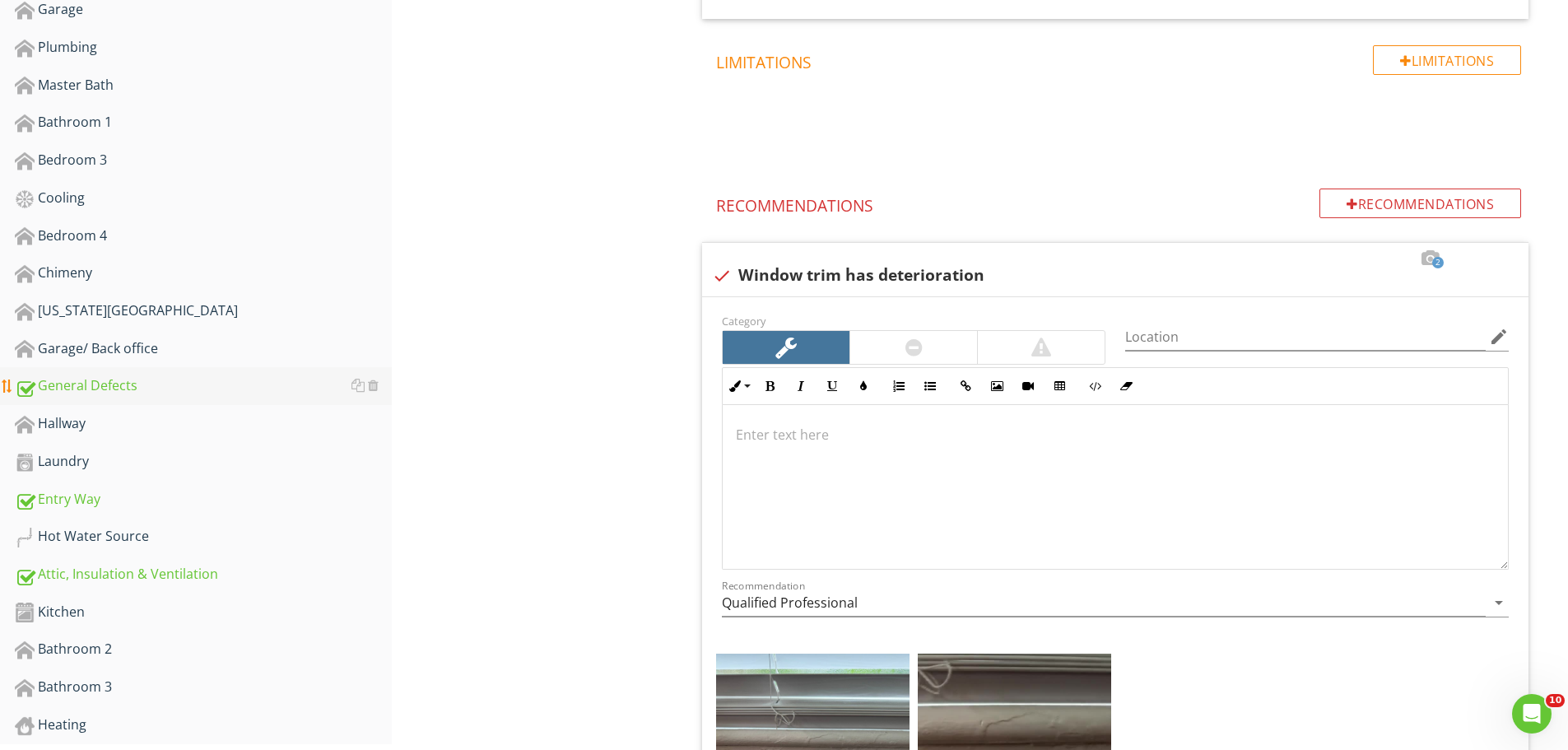
click at [140, 386] on div "General Defects" at bounding box center [203, 386] width 377 height 21
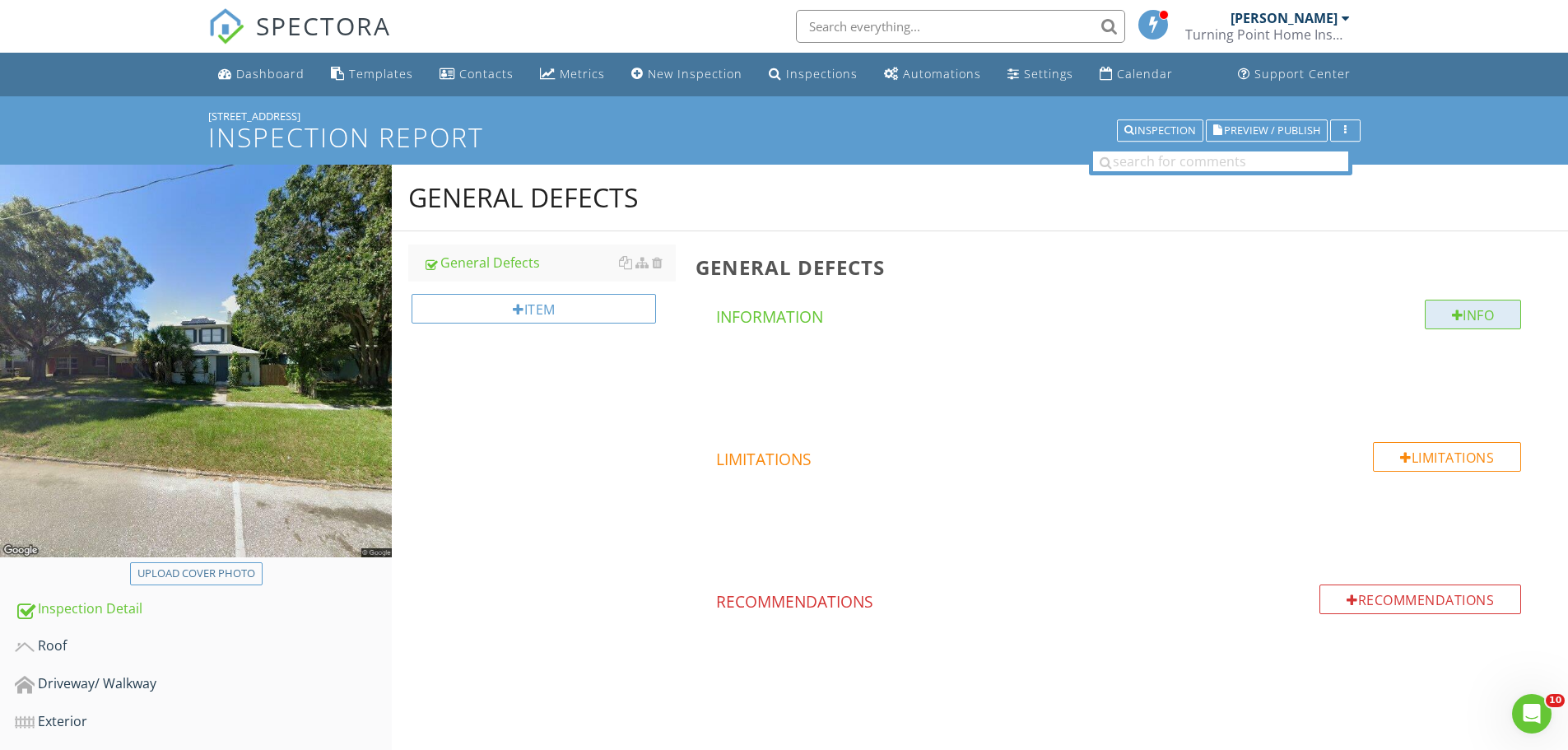
click at [1442, 313] on div "Info" at bounding box center [1473, 314] width 97 height 30
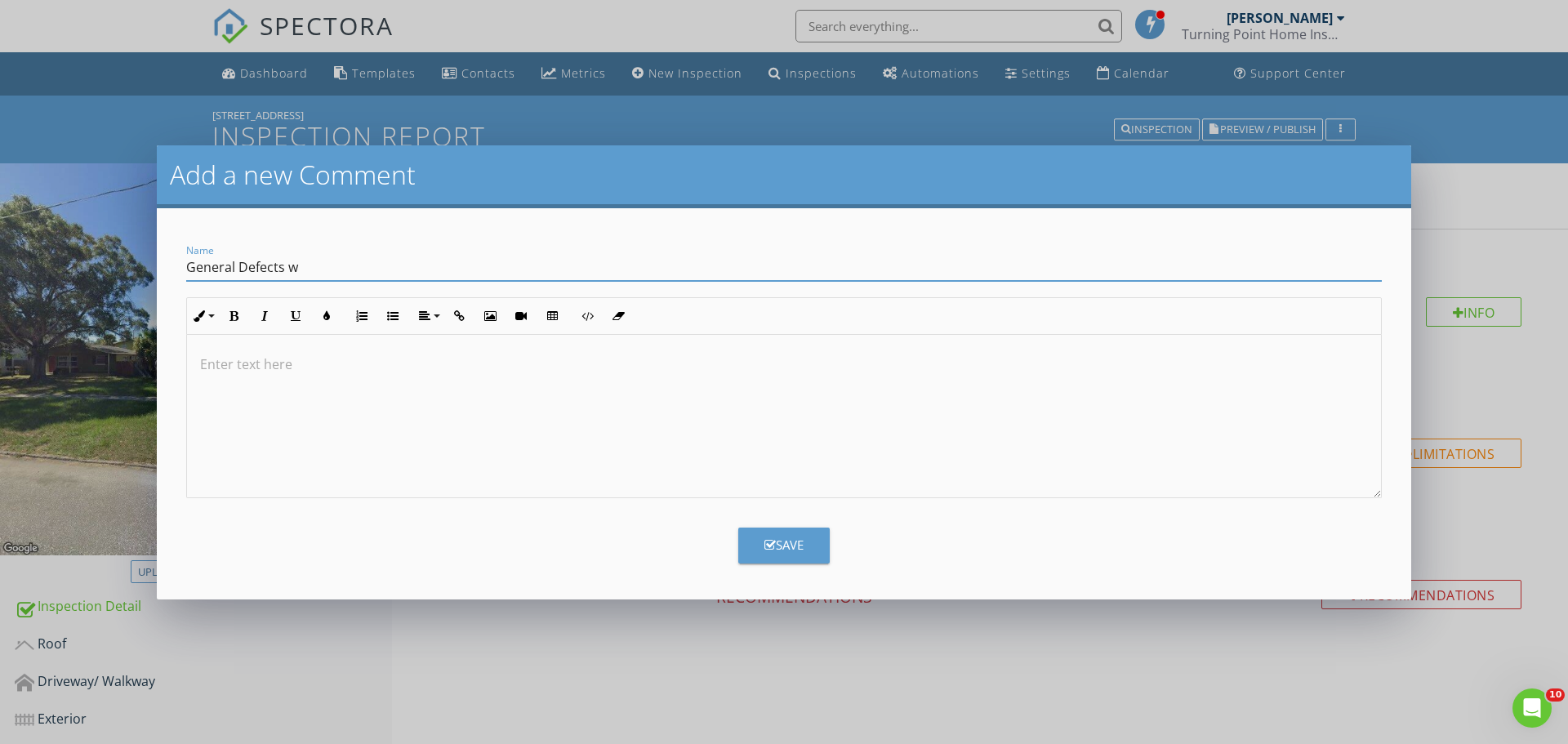
type input "General Defects were inspected"
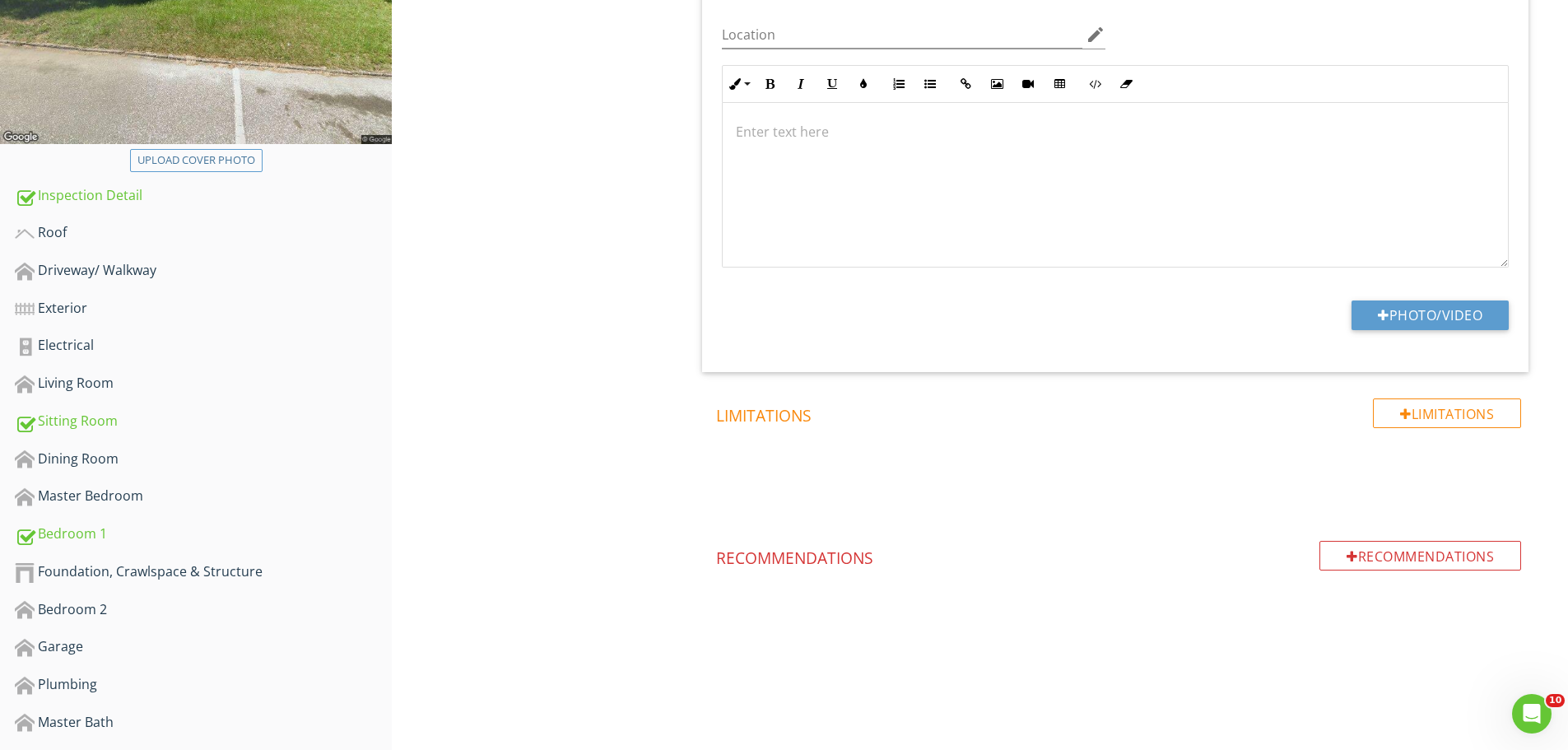
scroll to position [576, 0]
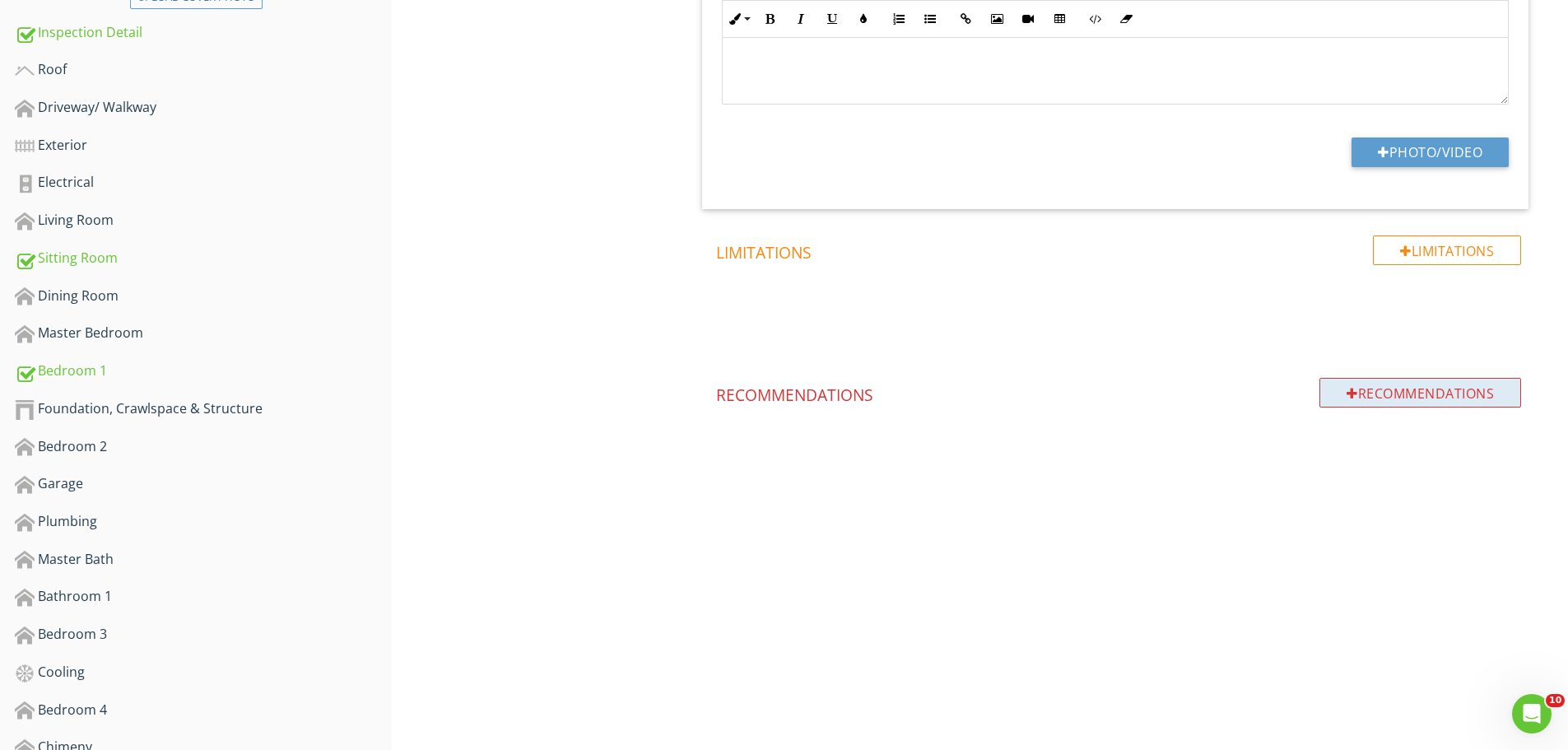
click at [1382, 382] on div "Recommendations" at bounding box center [1420, 392] width 202 height 30
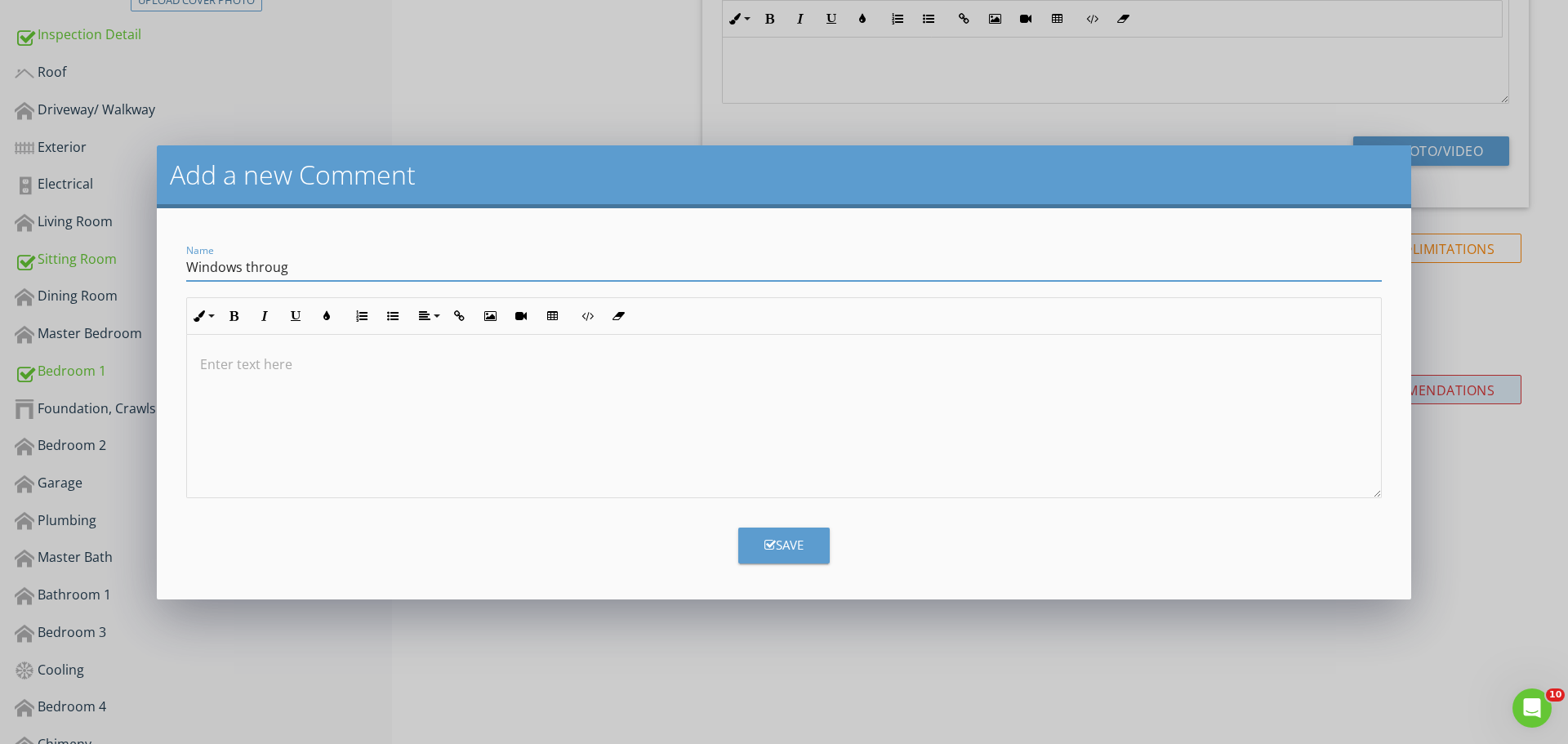
type input "Windows throughout home are old and deteriorated"
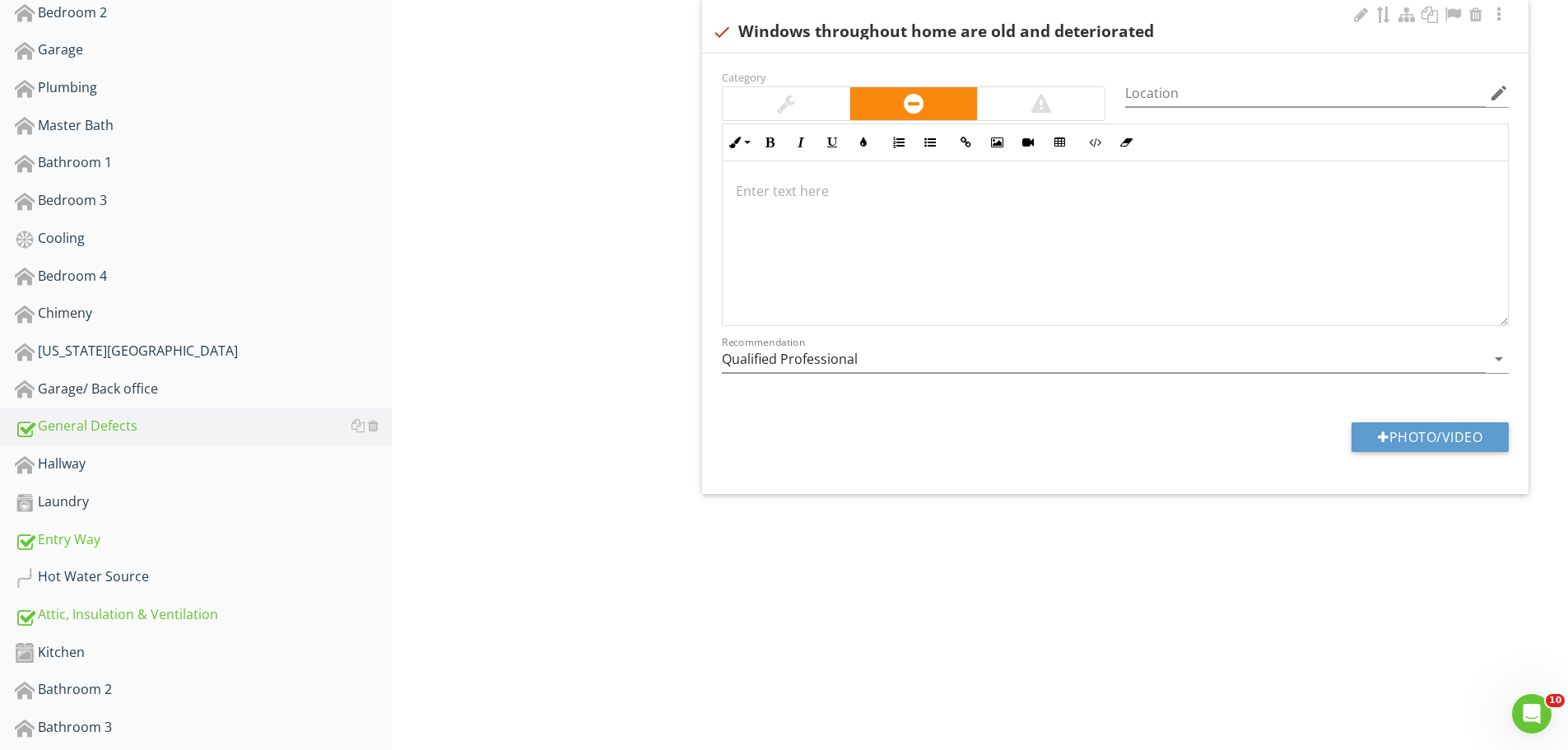
scroll to position [963, 0]
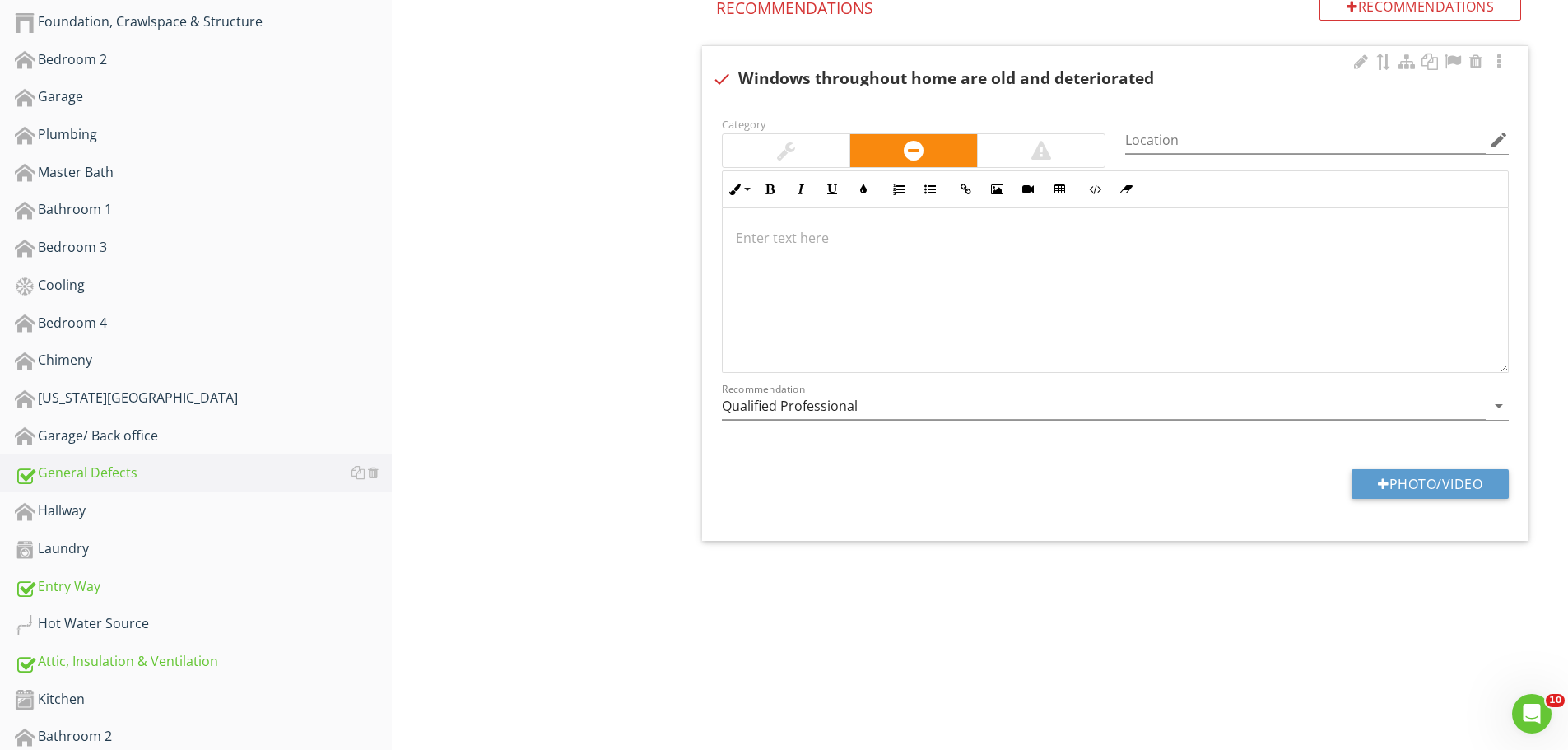
click at [911, 321] on div at bounding box center [1115, 290] width 785 height 165
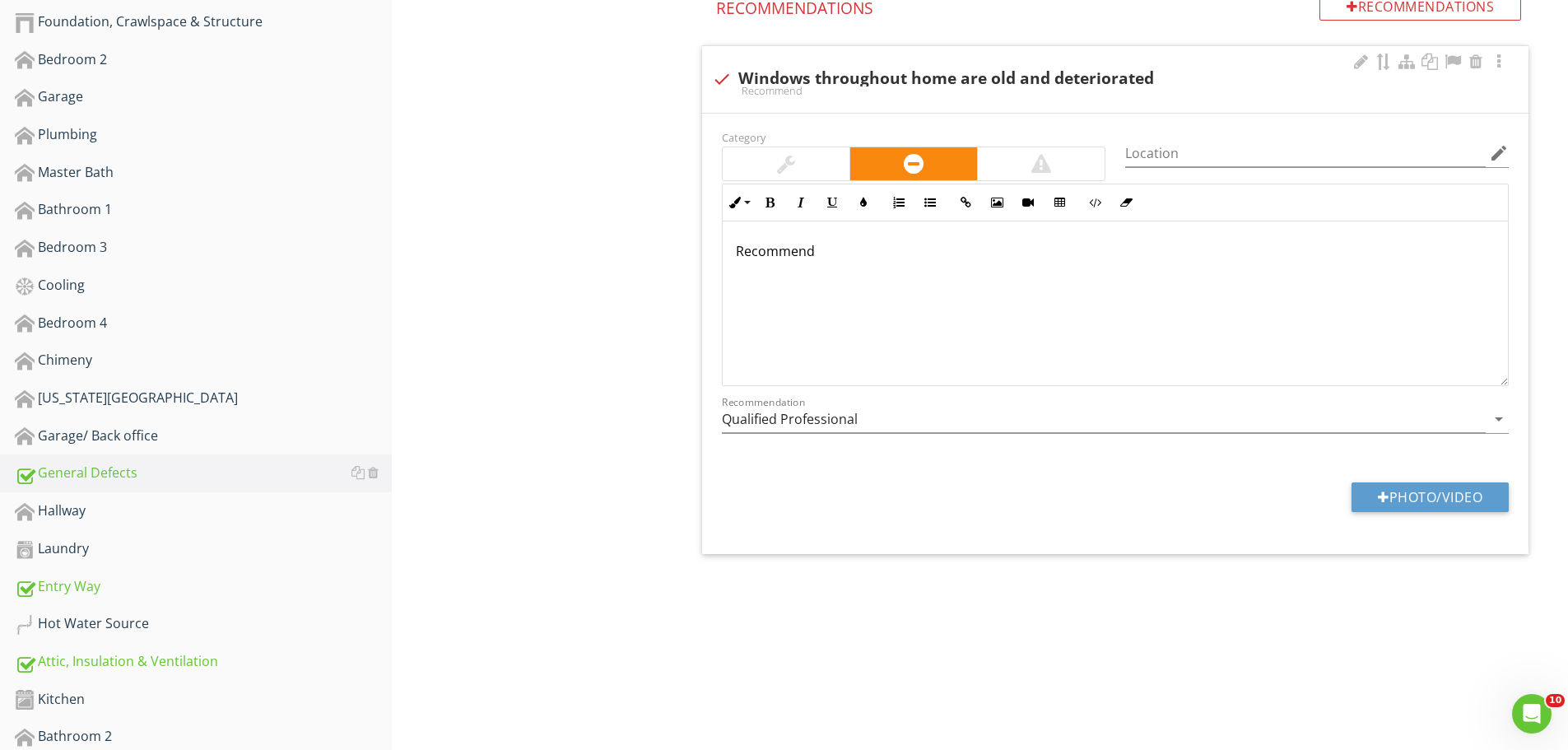
scroll to position [976, 0]
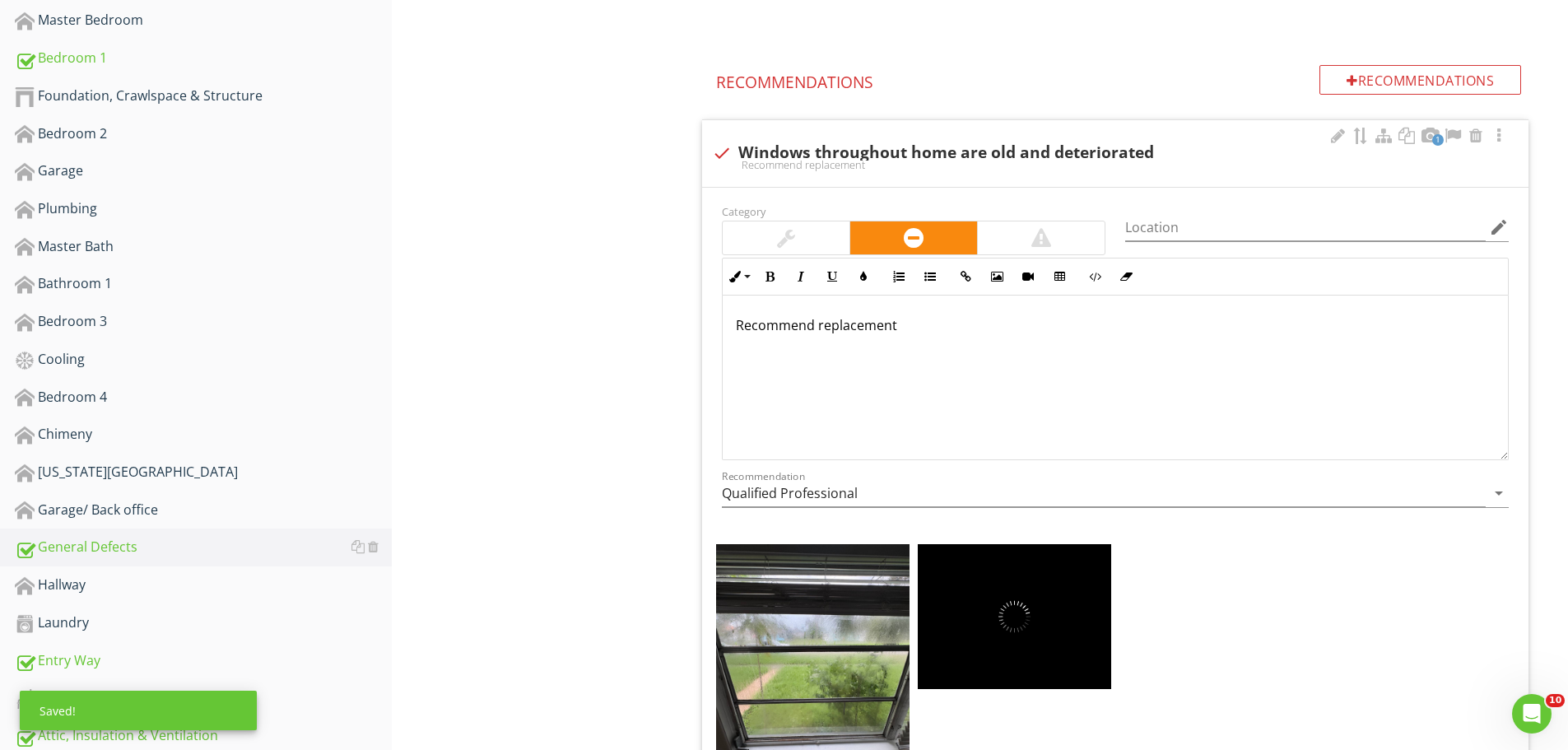
scroll to position [812, 0]
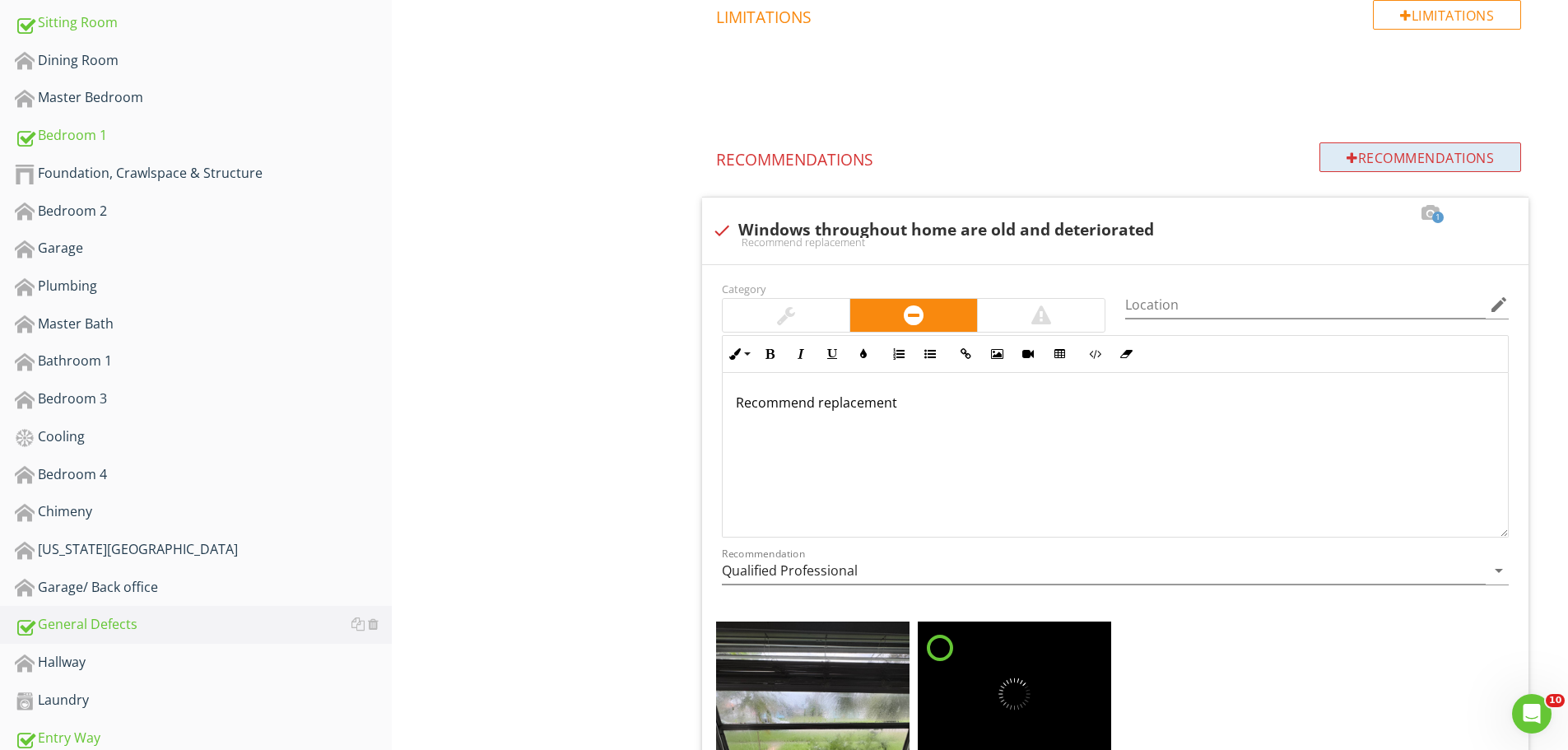
click at [1391, 165] on div "Recommendations" at bounding box center [1420, 157] width 202 height 30
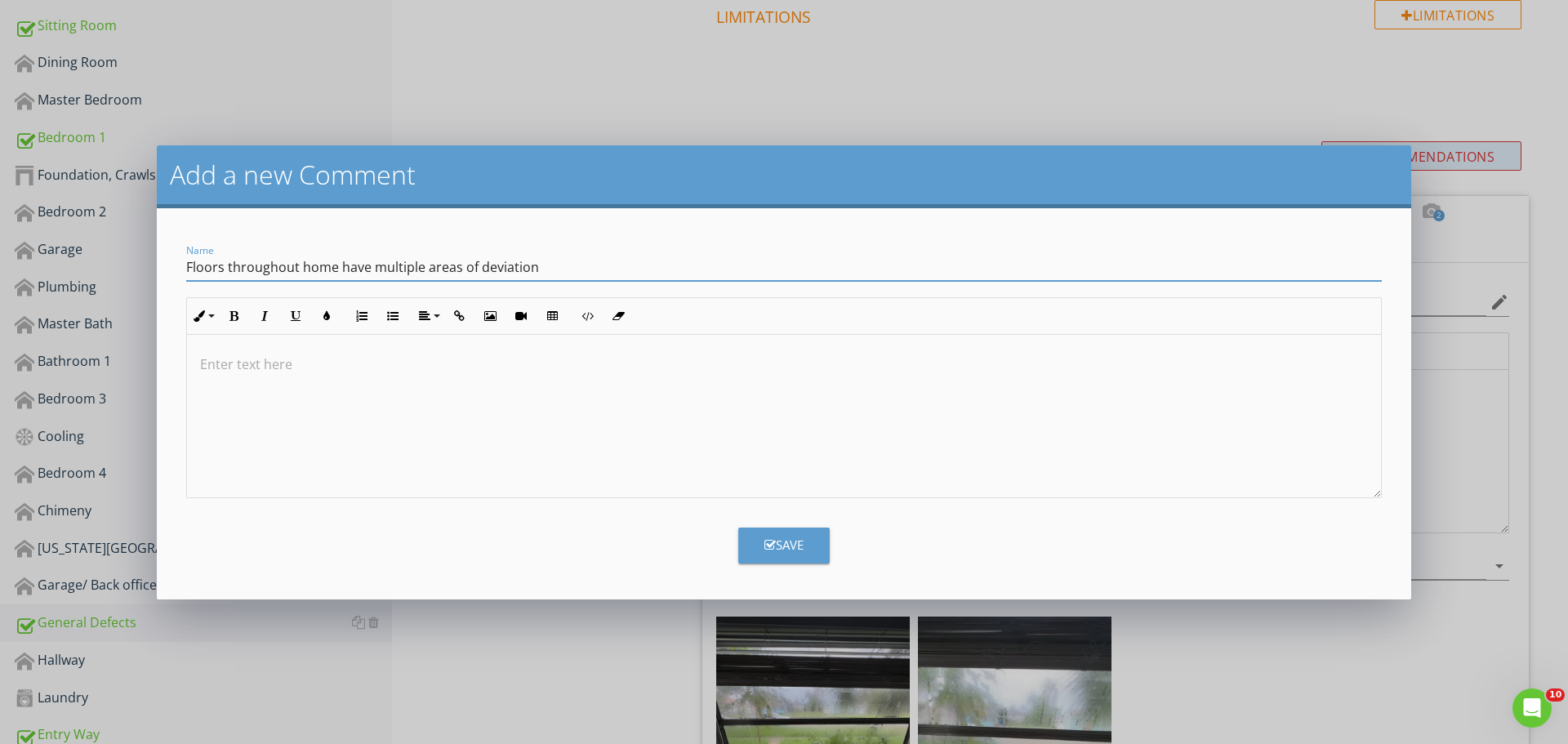
type input "Floors throughout home have multiple areas of deviation"
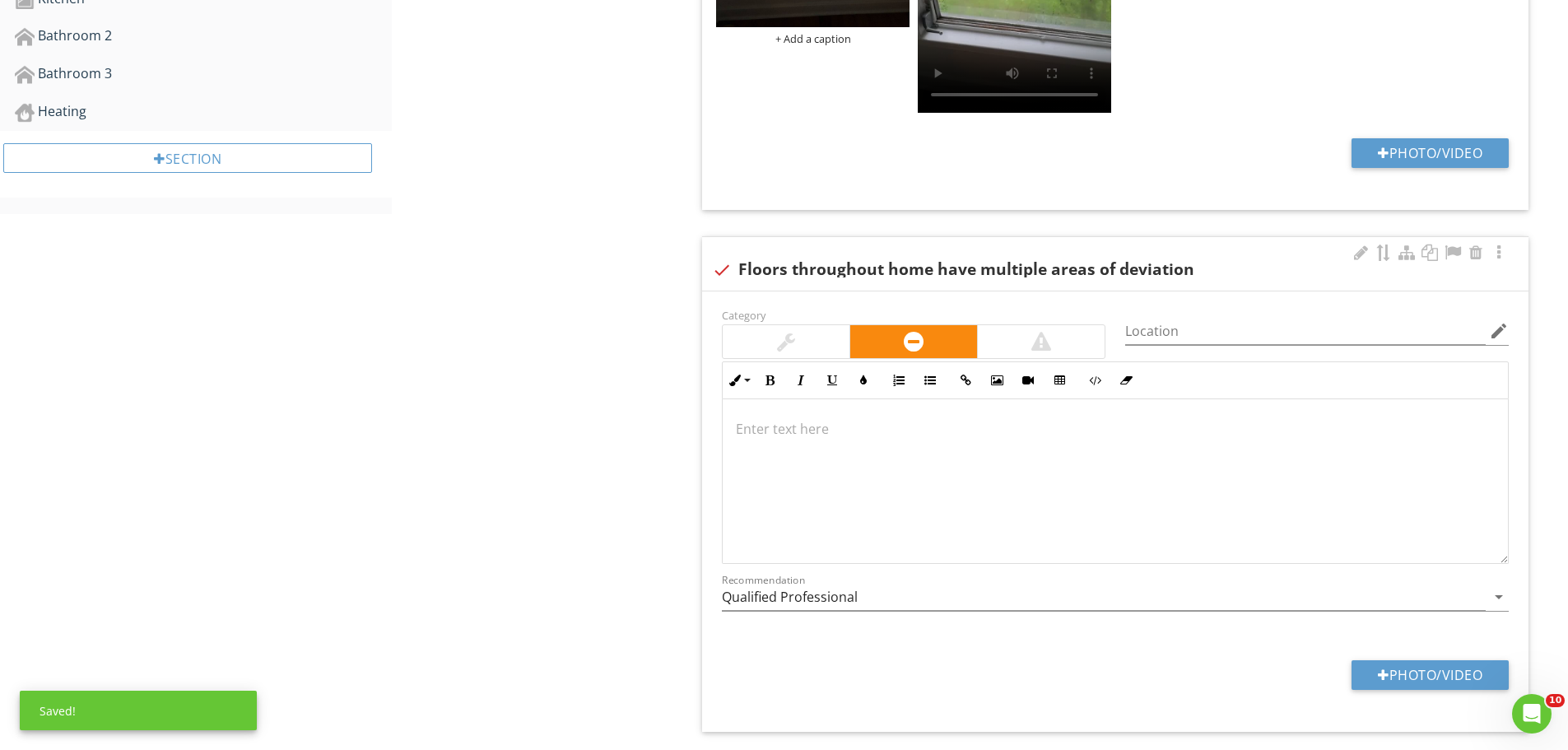
scroll to position [1713, 0]
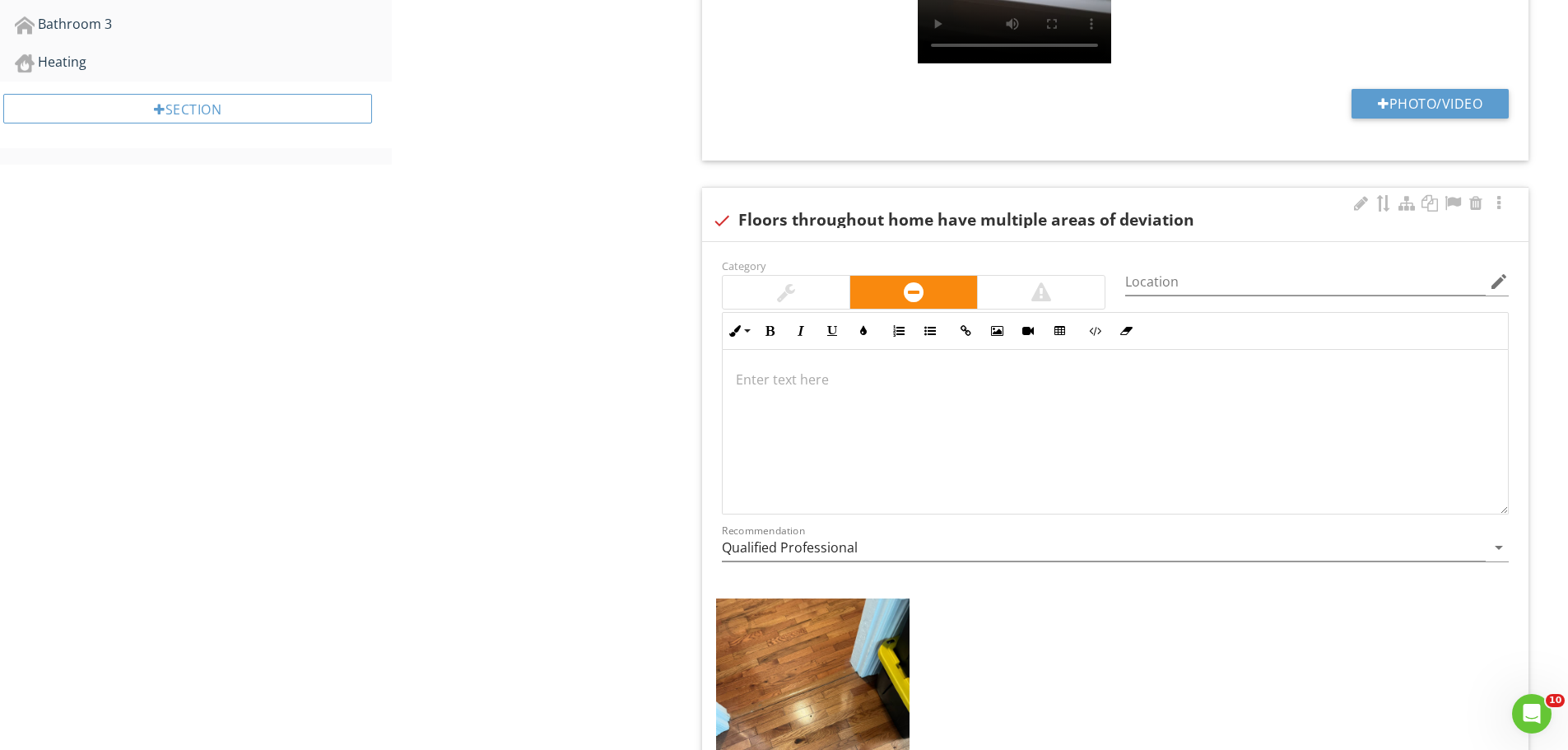
click at [822, 299] on div at bounding box center [786, 292] width 127 height 33
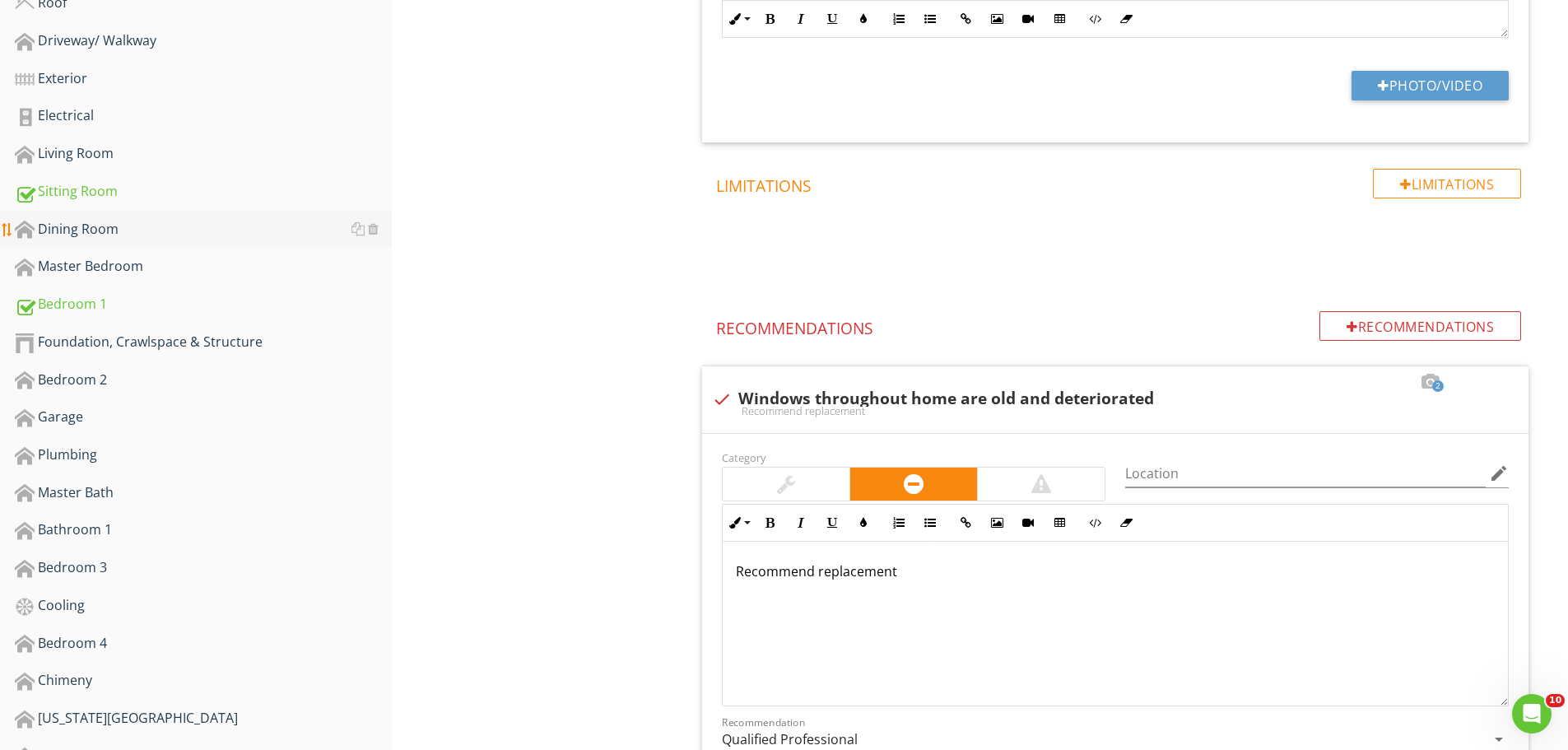
scroll to position [478, 0]
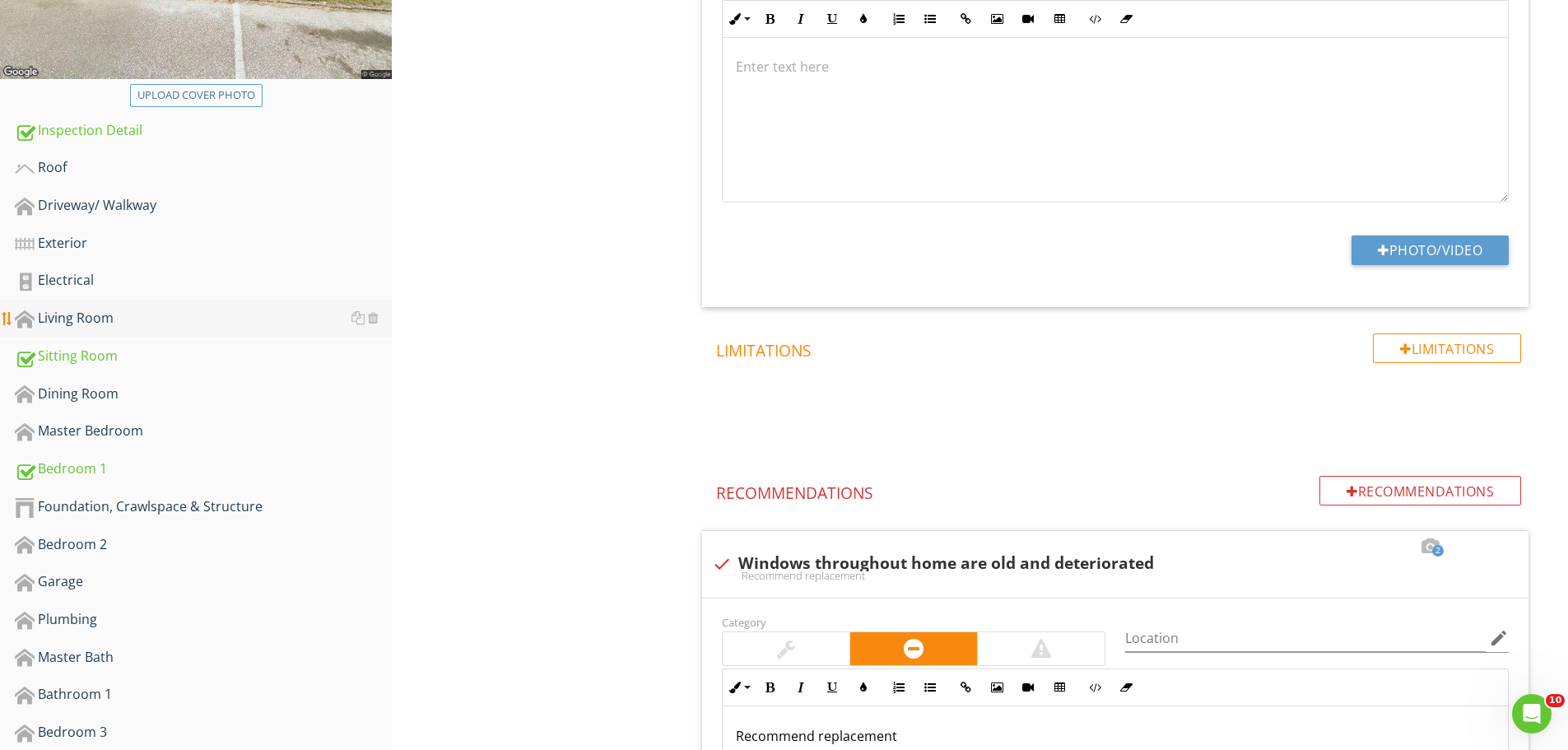
click at [114, 332] on link "Living Room" at bounding box center [203, 318] width 377 height 38
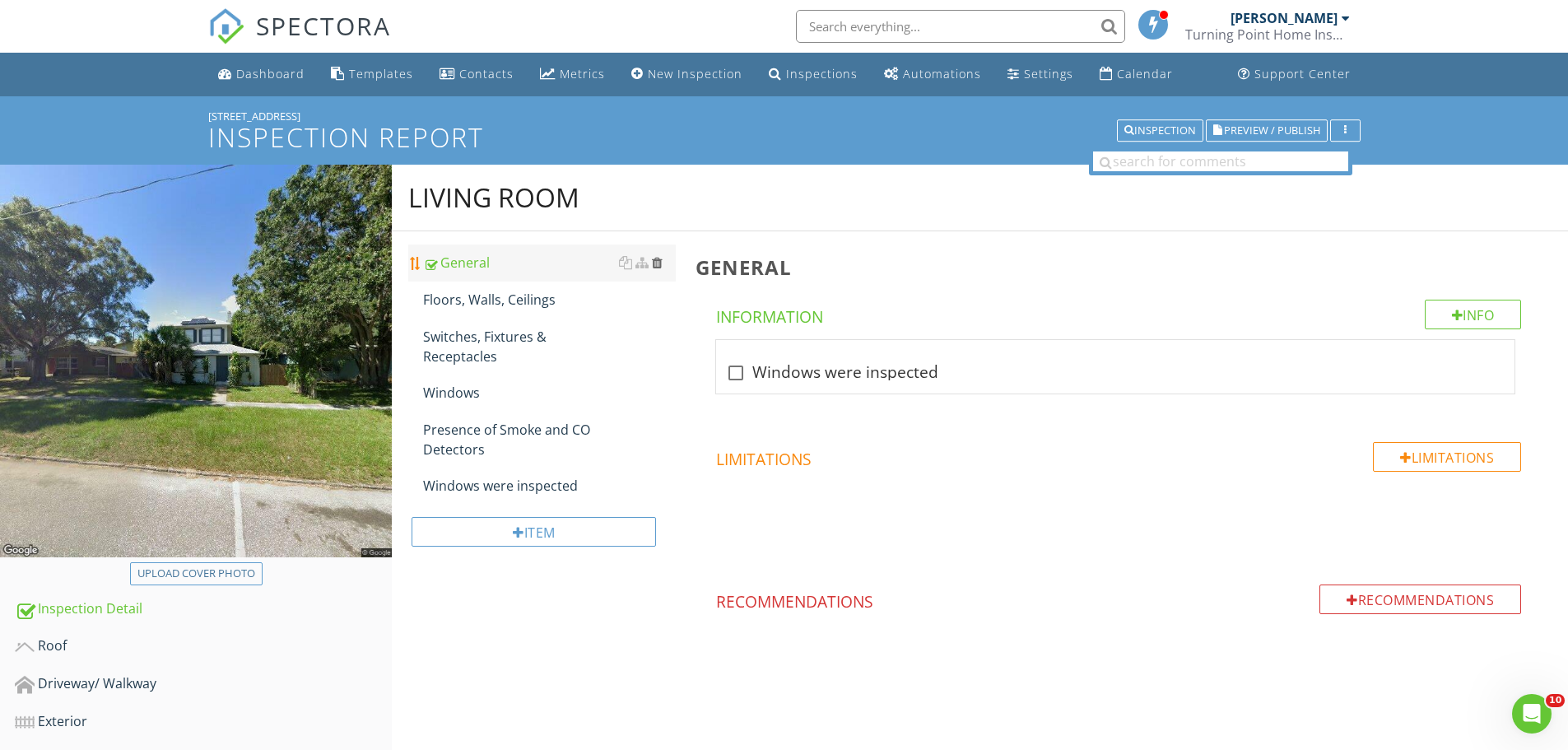
click at [653, 265] on div at bounding box center [657, 262] width 11 height 13
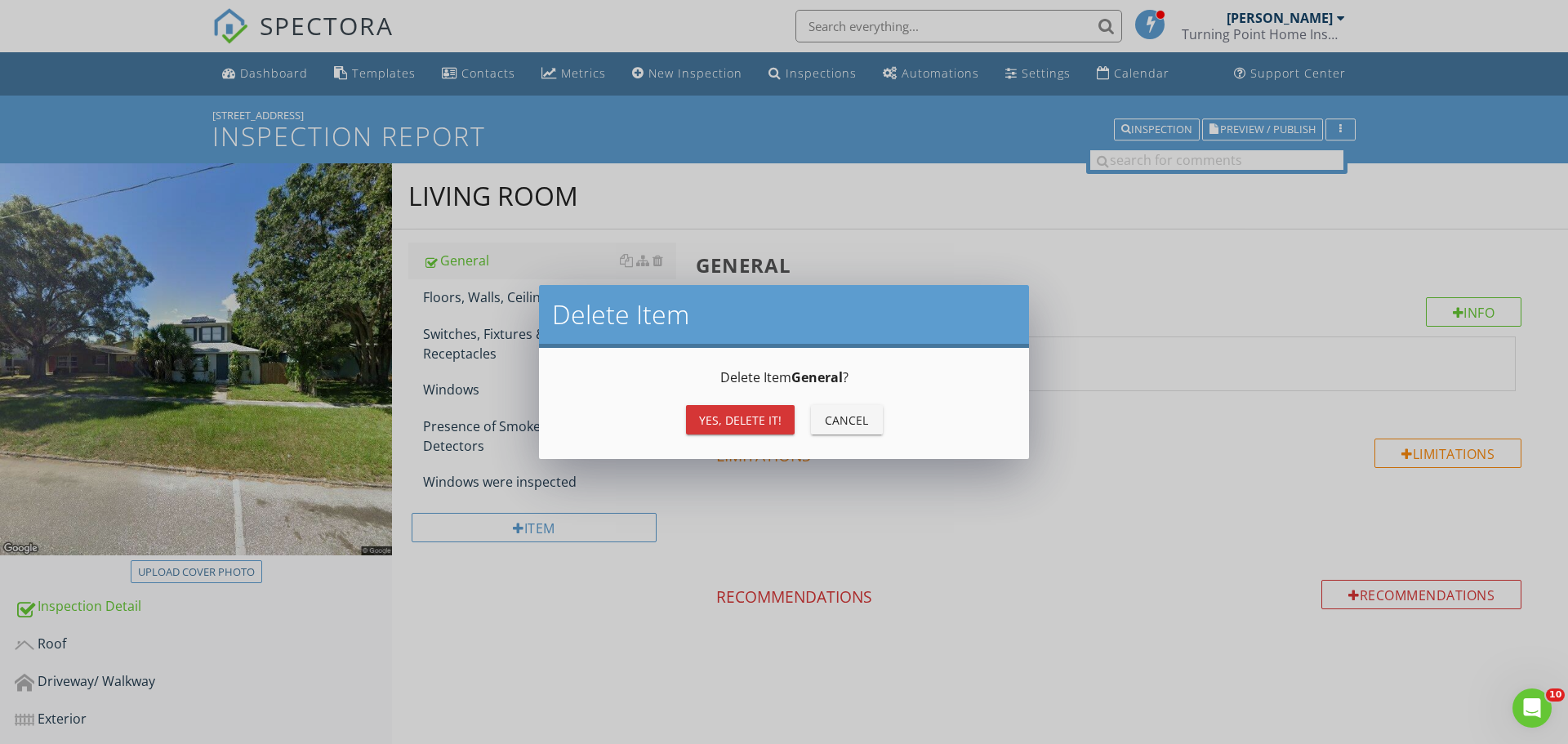
drag, startPoint x: 761, startPoint y: 402, endPoint x: 761, endPoint y: 415, distance: 13.0
click at [761, 404] on div "Yes, Delete it! Cancel" at bounding box center [784, 419] width 451 height 39
click at [761, 415] on div "Yes, Delete it!" at bounding box center [740, 420] width 83 height 17
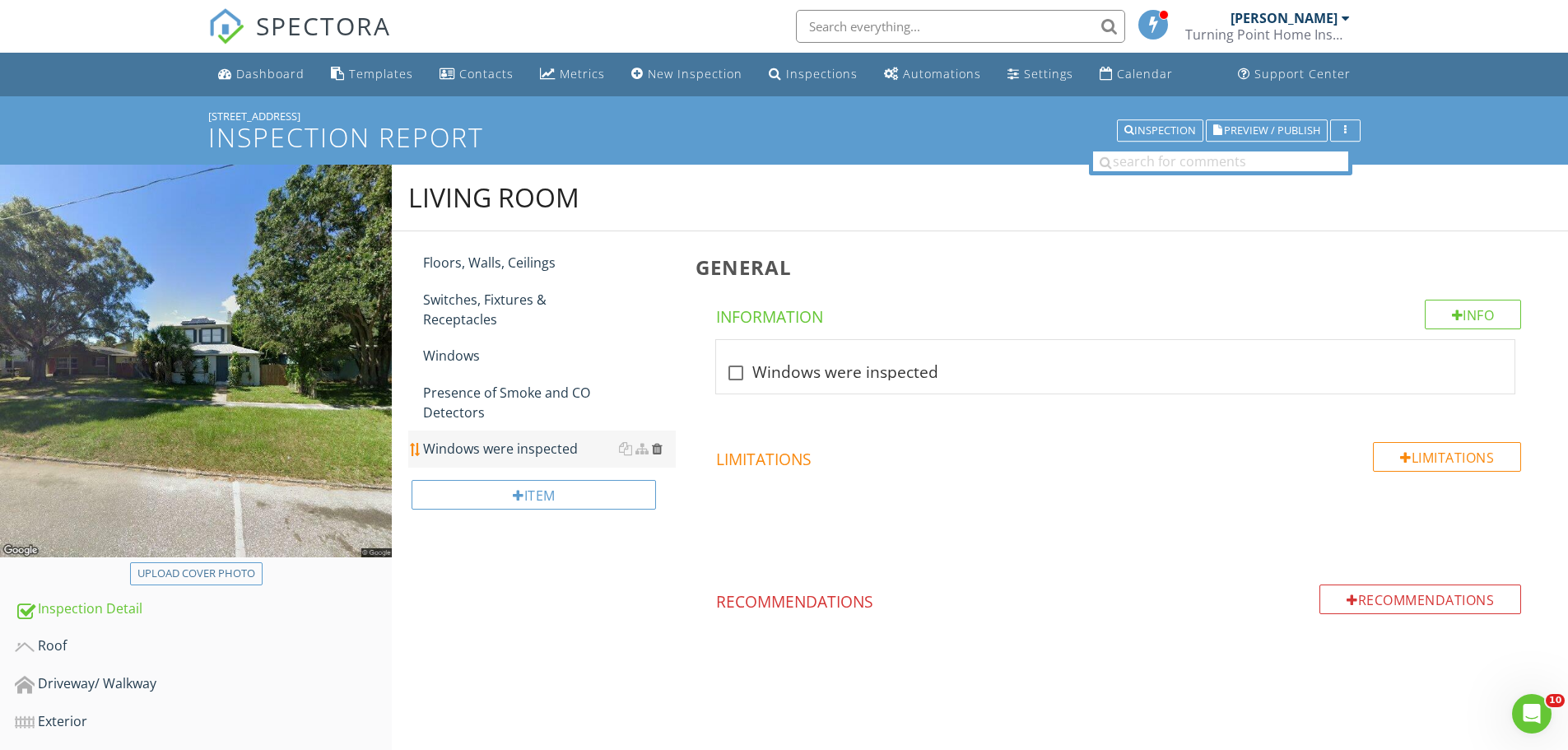
click at [659, 447] on div at bounding box center [657, 449] width 11 height 13
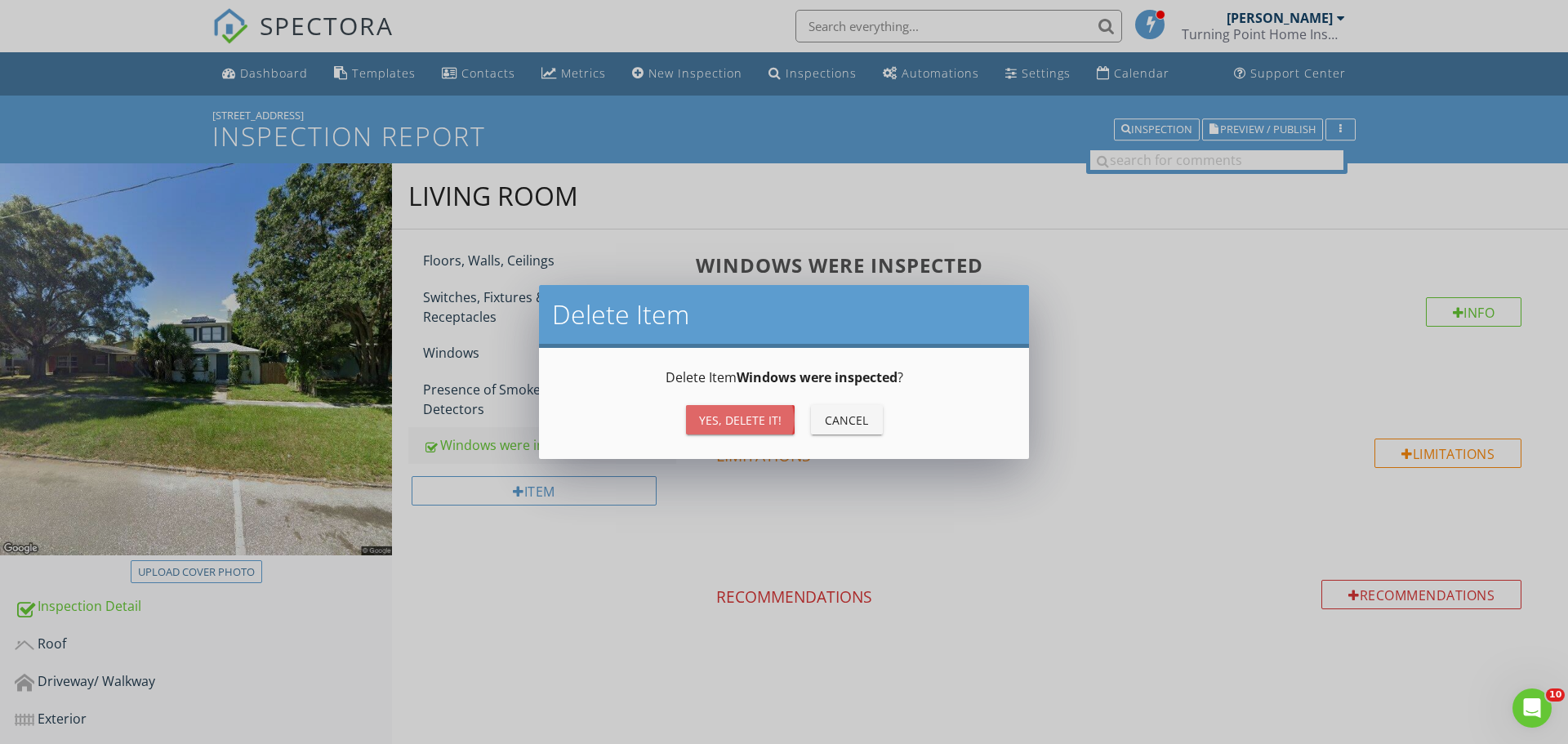
click at [704, 428] on div "Yes, Delete it!" at bounding box center [740, 420] width 83 height 17
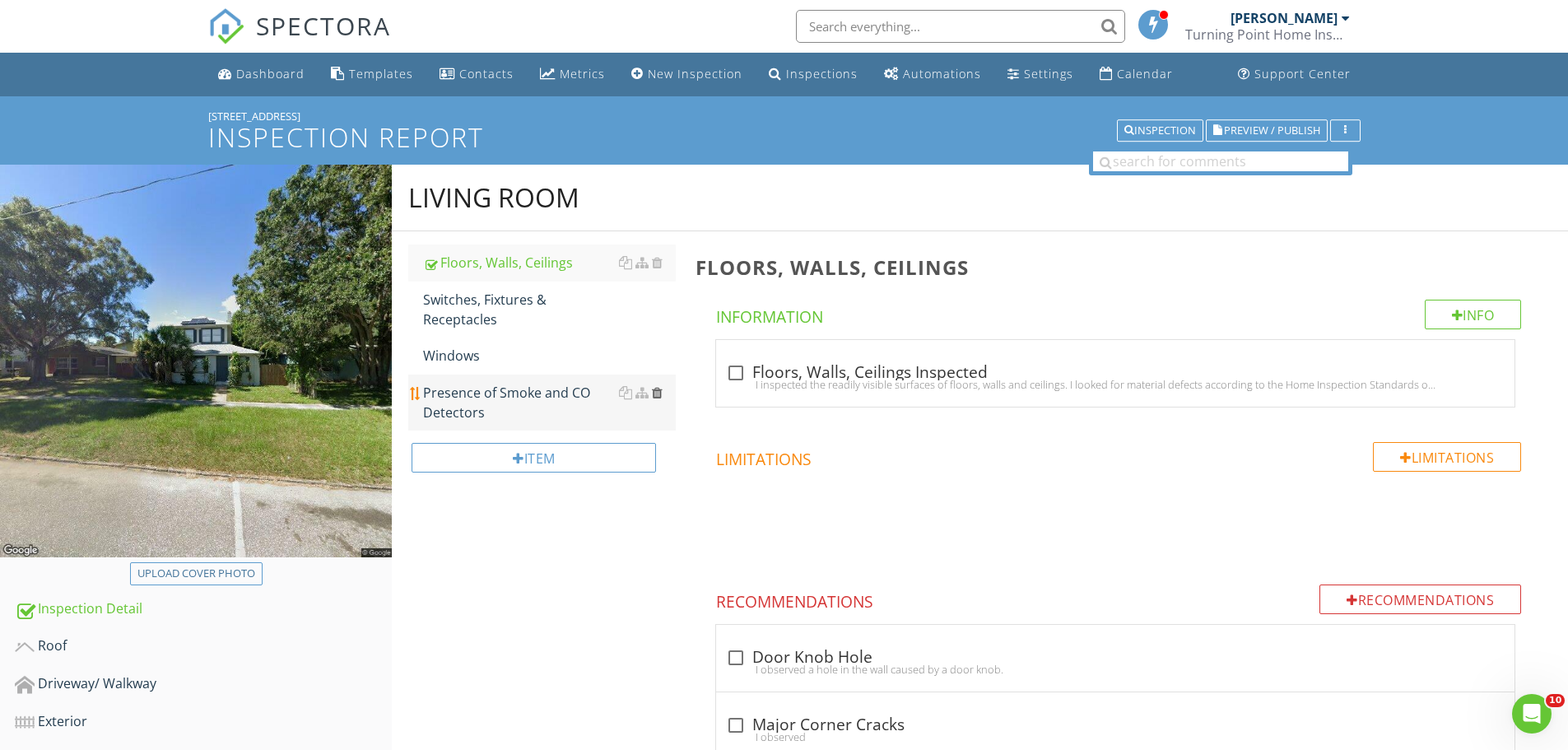
click at [656, 391] on div at bounding box center [657, 393] width 11 height 13
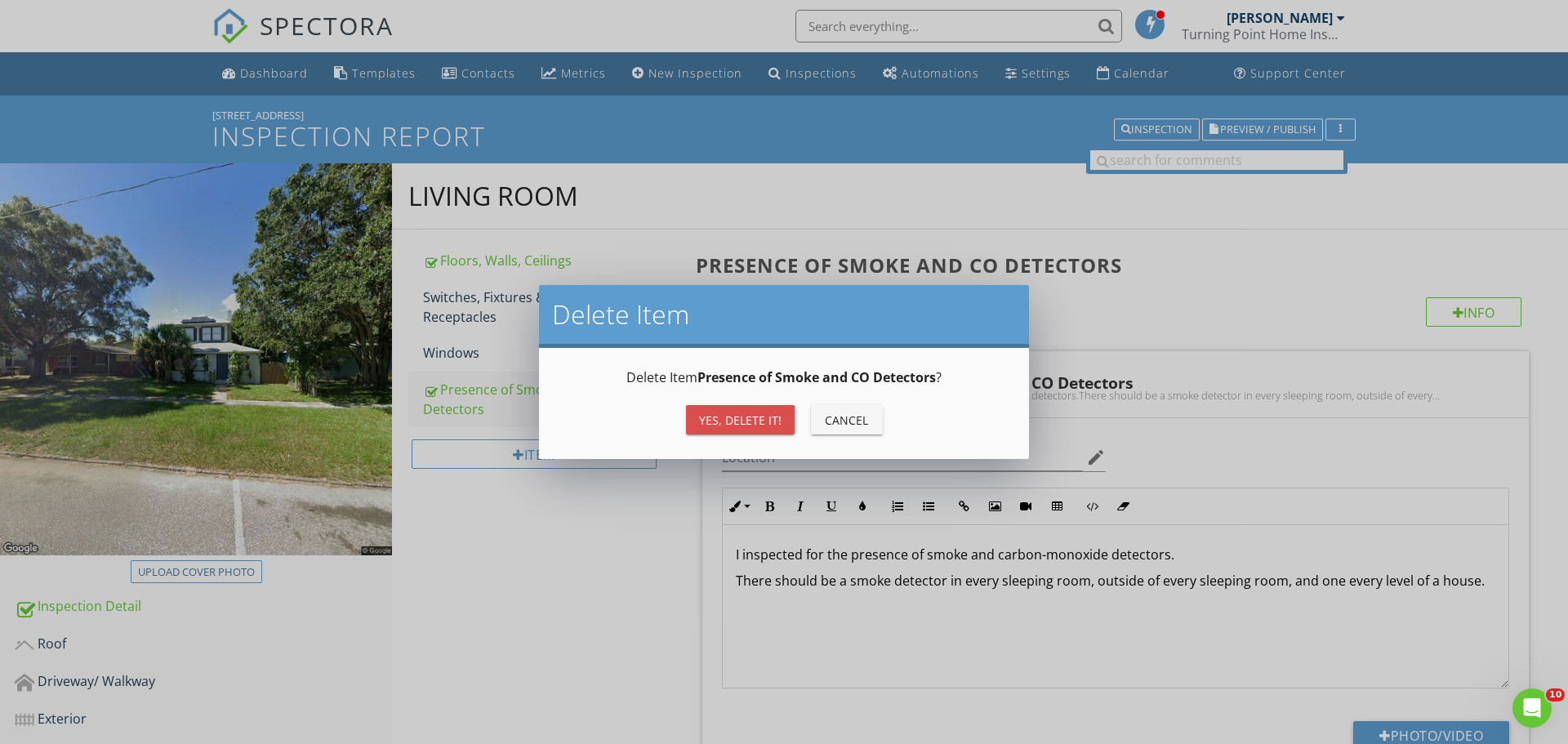
drag, startPoint x: 711, startPoint y: 416, endPoint x: 679, endPoint y: 383, distance: 46.0
click at [711, 414] on div "Yes, Delete it!" at bounding box center [740, 420] width 83 height 17
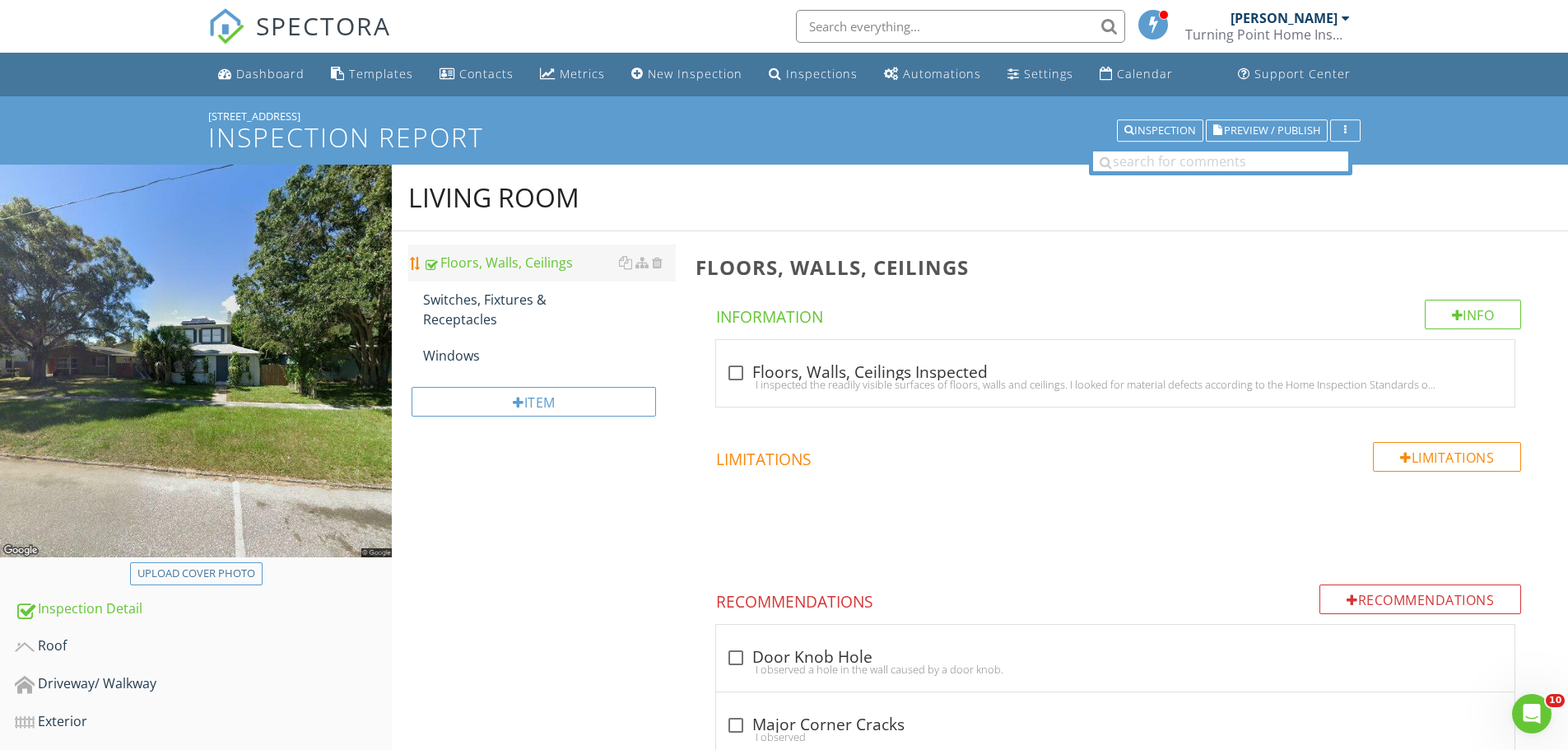
click at [550, 266] on div "Floors, Walls, Ceilings" at bounding box center [550, 262] width 253 height 19
click at [779, 394] on div "check_box_outline_blank Floors, Walls, Ceilings Inspected I inspected the readi…" at bounding box center [1115, 377] width 779 height 36
checkbox input "true"
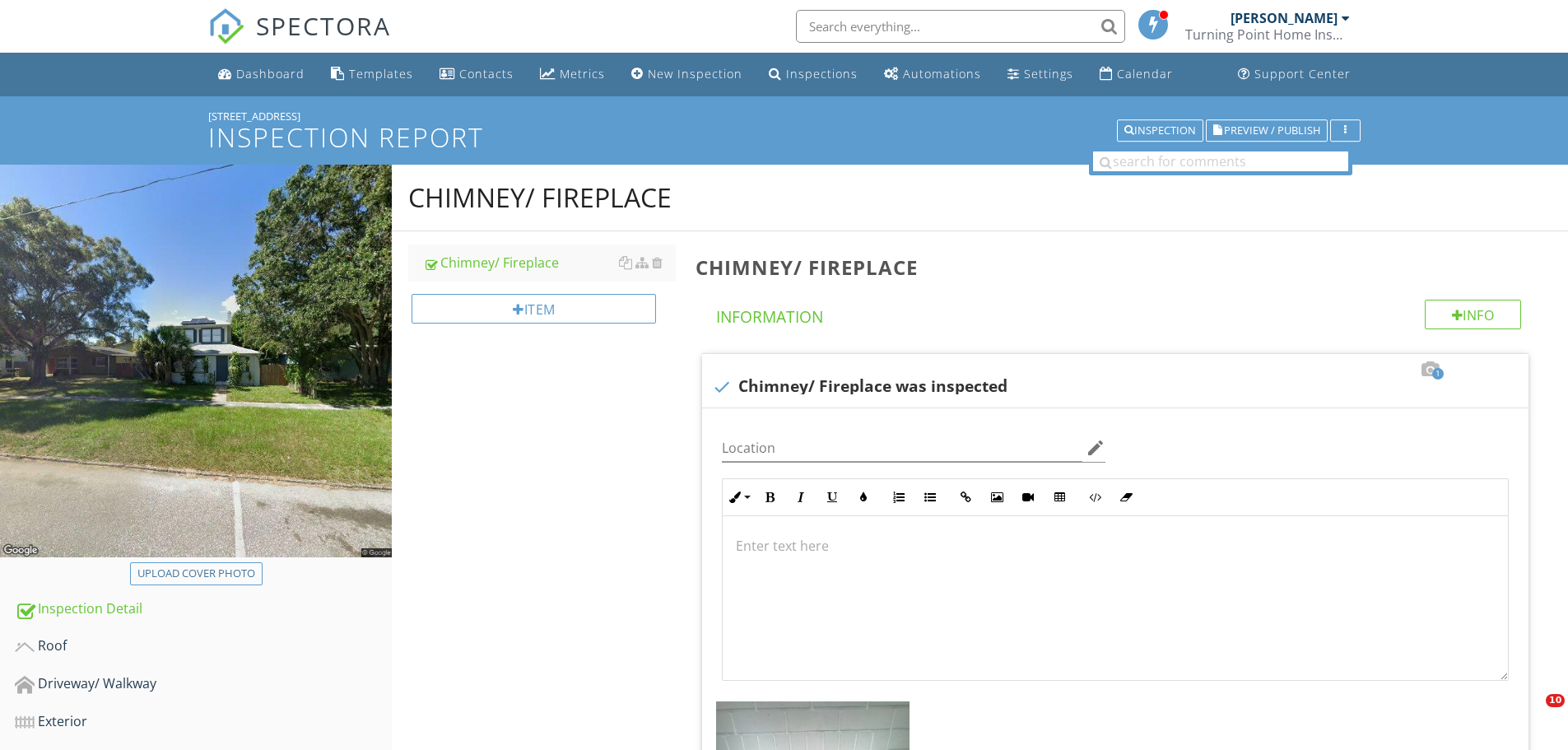
scroll to position [247, 0]
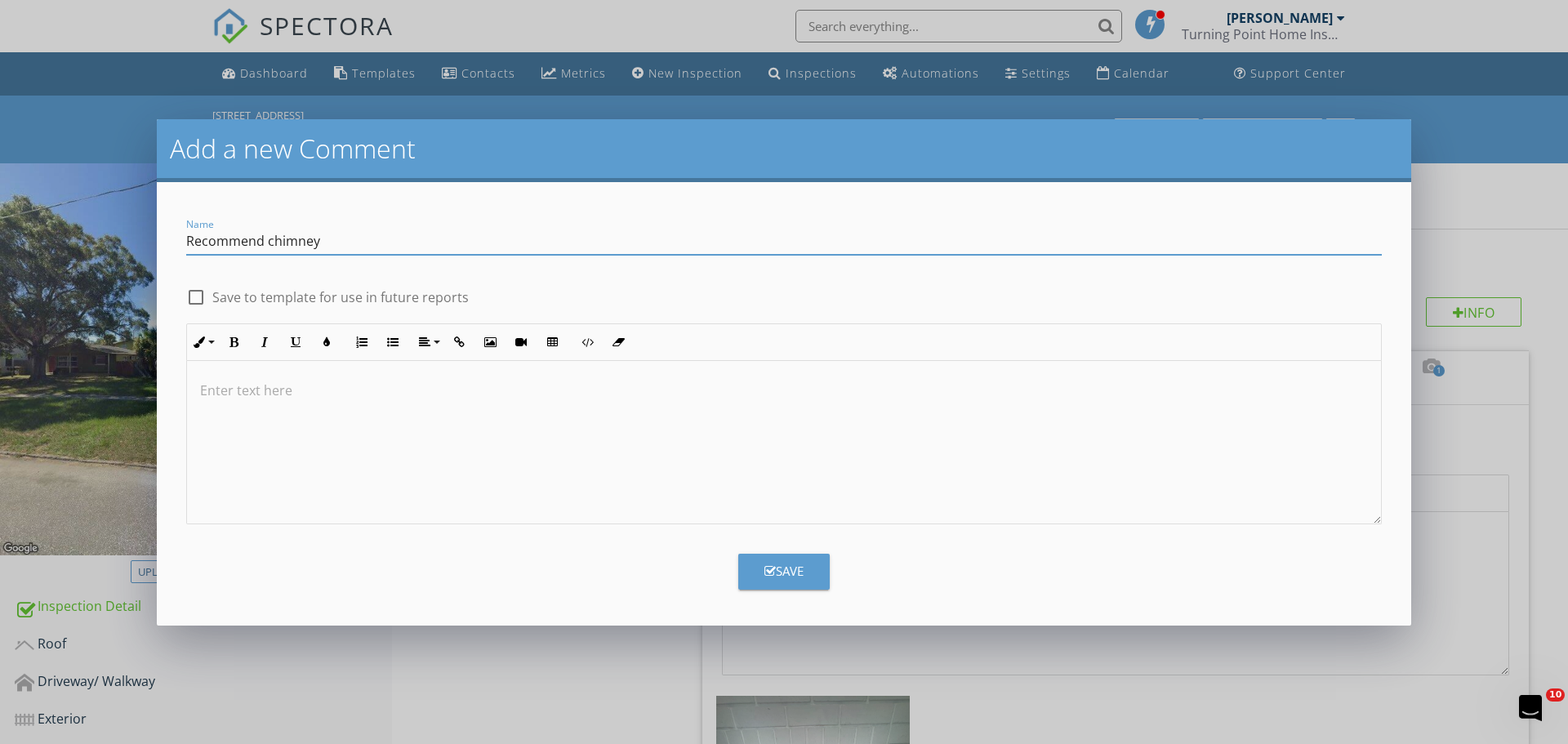
scroll to position [751, 0]
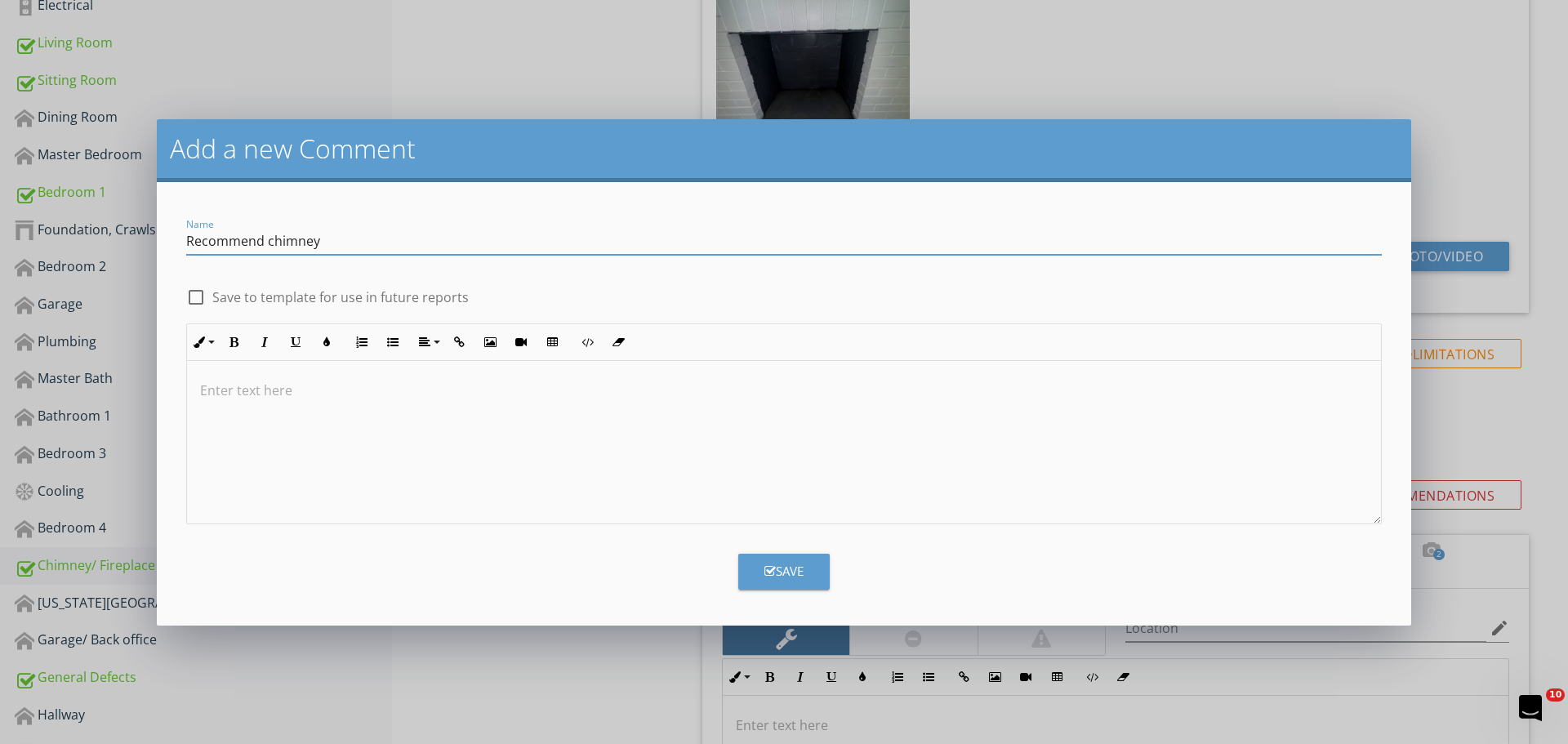
type input "Recommend chimney"
